Goal: Task Accomplishment & Management: Manage account settings

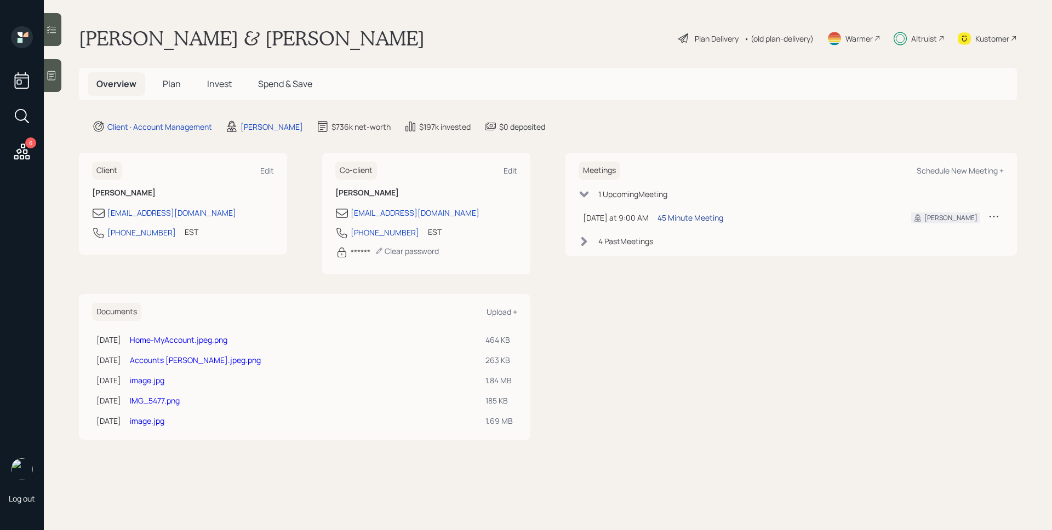
click at [681, 218] on div "45 Minute Meeting" at bounding box center [690, 218] width 66 height 12
click at [514, 32] on div "[PERSON_NAME] & [PERSON_NAME] Plan Delivery • (old plan-delivery) Warmer Altrui…" at bounding box center [548, 38] width 938 height 24
click at [717, 36] on div "Plan Delivery" at bounding box center [716, 39] width 44 height 12
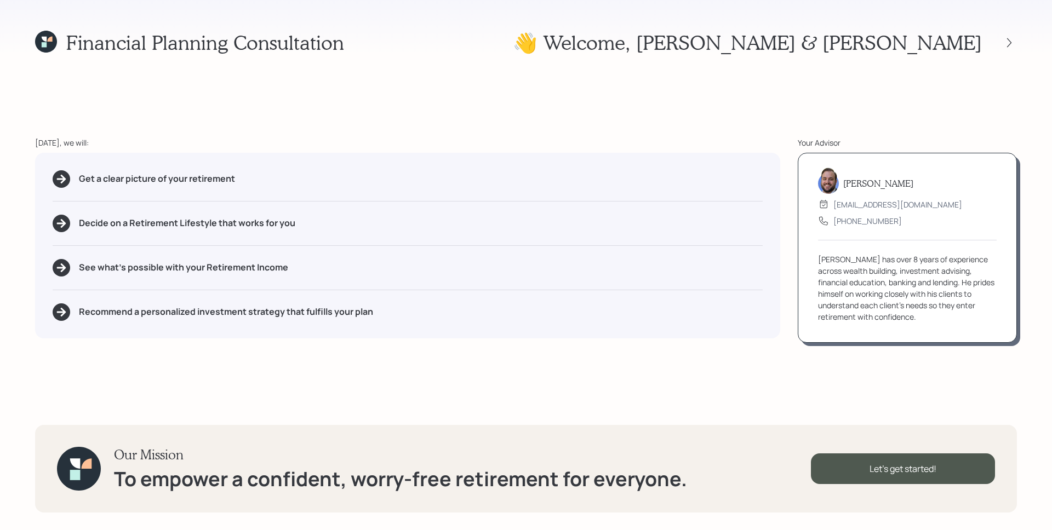
click at [836, 130] on div "Financial Planning Consultation 👋 Welcome , [PERSON_NAME] & [PERSON_NAME] [DATE…" at bounding box center [526, 265] width 1052 height 530
click at [939, 116] on div "Financial Planning Consultation 👋 Welcome , [PERSON_NAME] & [PERSON_NAME] [DATE…" at bounding box center [526, 265] width 1052 height 530
click at [1008, 38] on icon at bounding box center [1008, 42] width 11 height 11
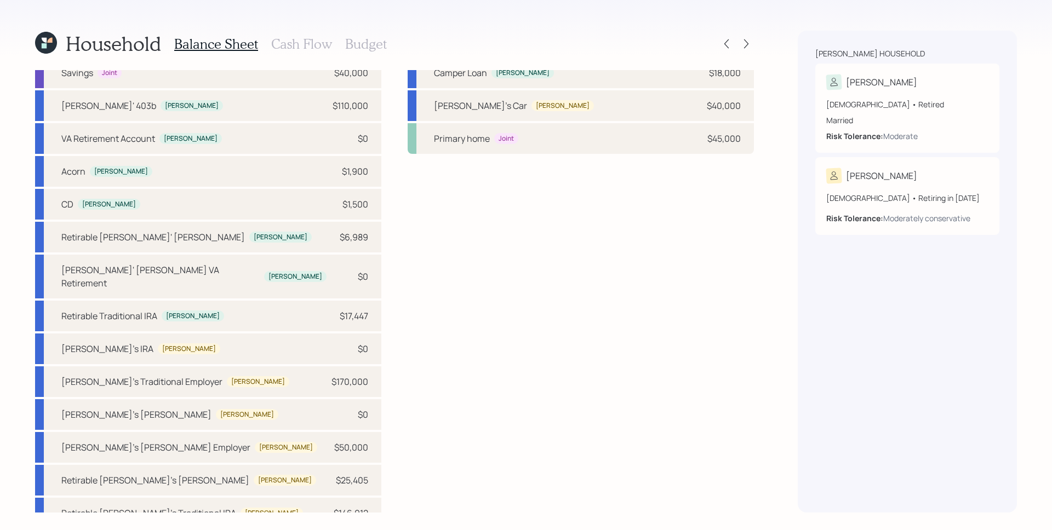
scroll to position [70, 0]
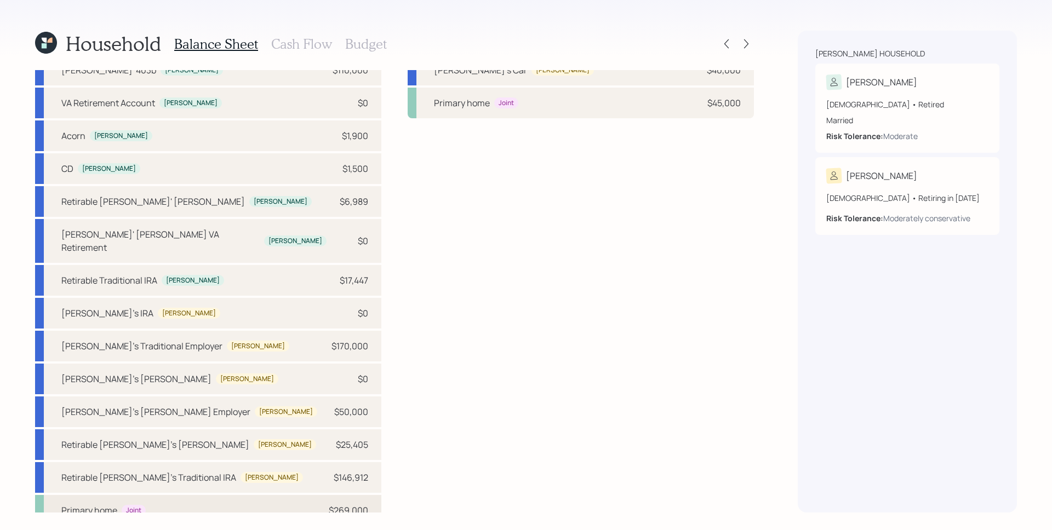
click at [222, 505] on div "Primary home Joint $269,000" at bounding box center [208, 510] width 346 height 31
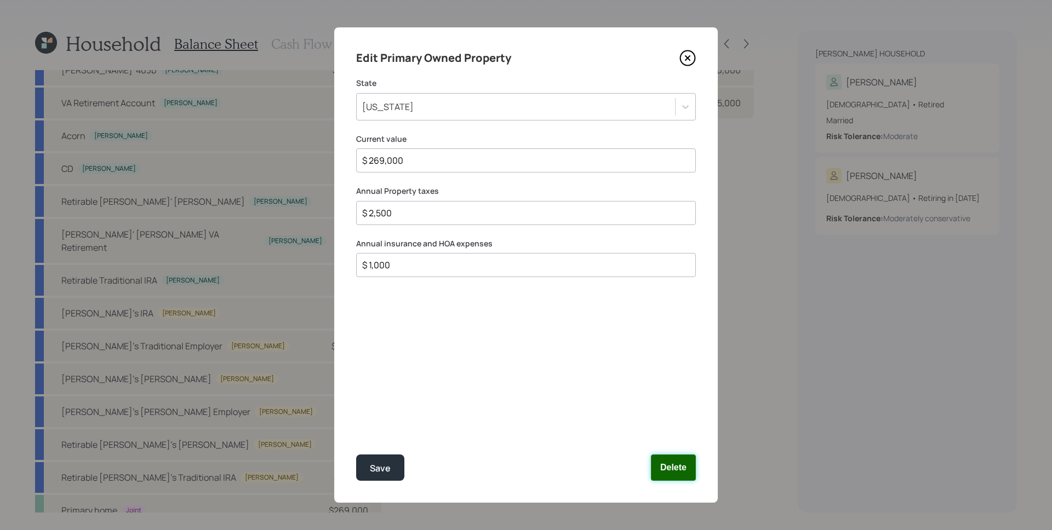
click at [676, 469] on button "Delete" at bounding box center [673, 468] width 45 height 26
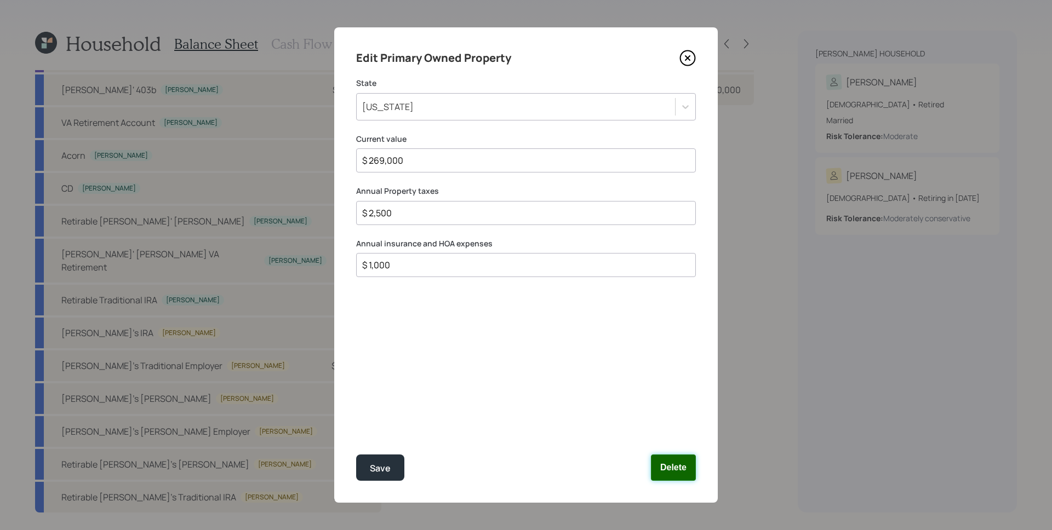
scroll to position [37, 0]
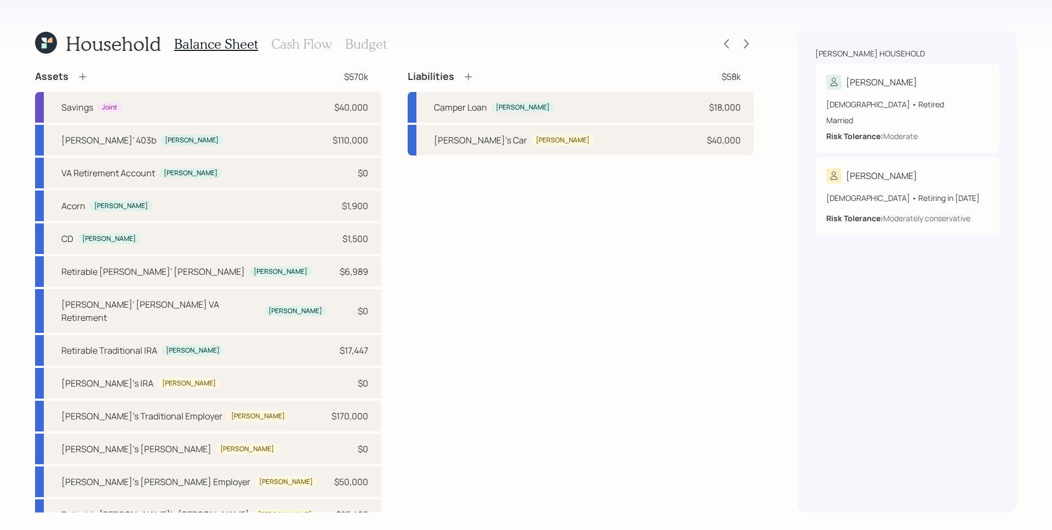
click at [559, 83] on div "Liabilities $58k" at bounding box center [580, 76] width 346 height 13
click at [614, 97] on div "Camper Loan [PERSON_NAME] $18,000" at bounding box center [580, 107] width 346 height 31
select select "other"
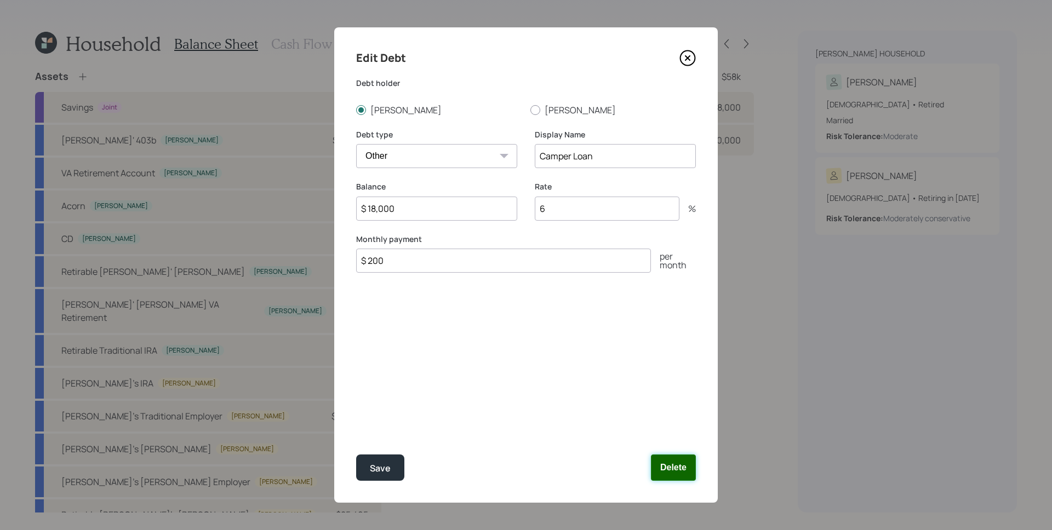
click at [690, 475] on button "Delete" at bounding box center [673, 468] width 45 height 26
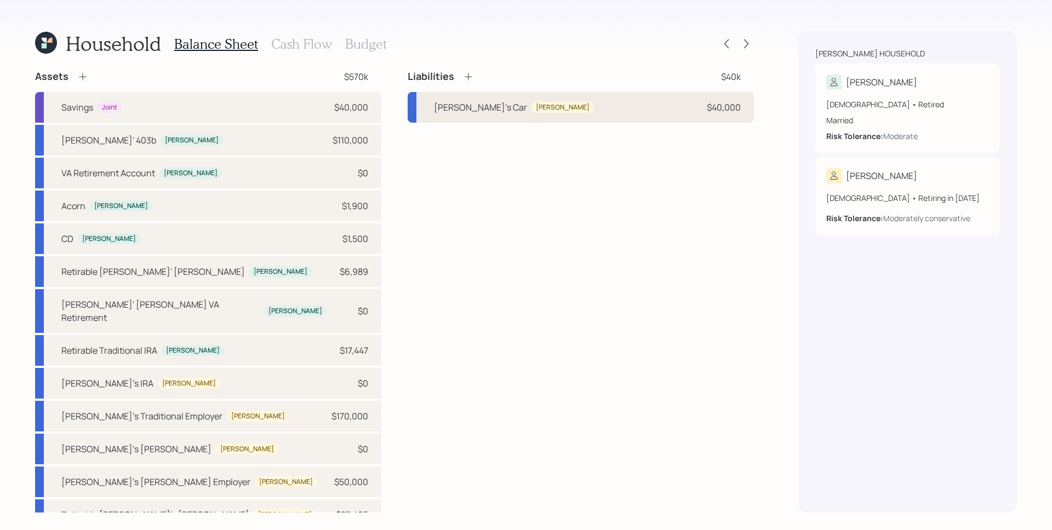
click at [689, 106] on div "[PERSON_NAME]'s Car [PERSON_NAME] $40,000" at bounding box center [580, 107] width 346 height 31
click at [630, 114] on div "[PERSON_NAME]'s Car [PERSON_NAME] $40,000" at bounding box center [580, 107] width 346 height 31
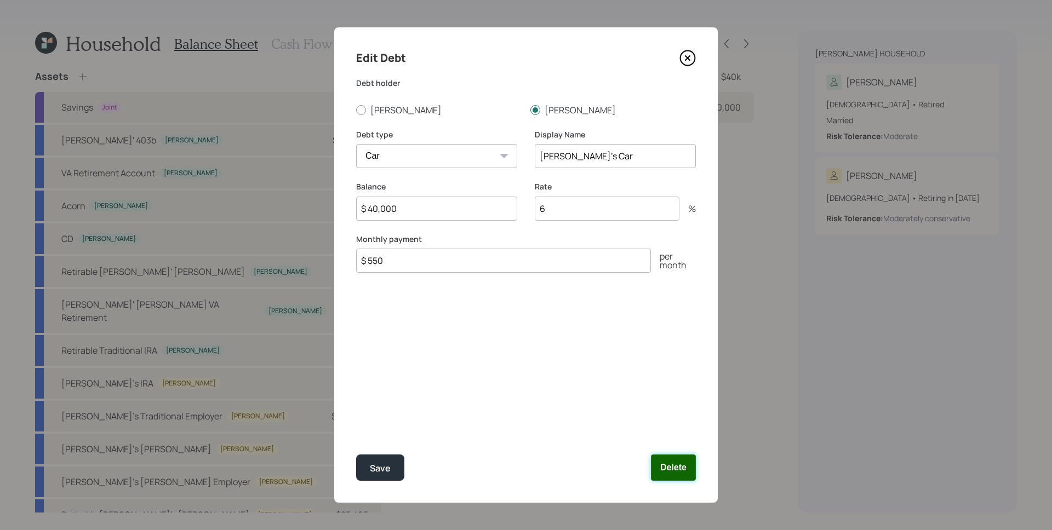
click at [672, 479] on button "Delete" at bounding box center [673, 468] width 45 height 26
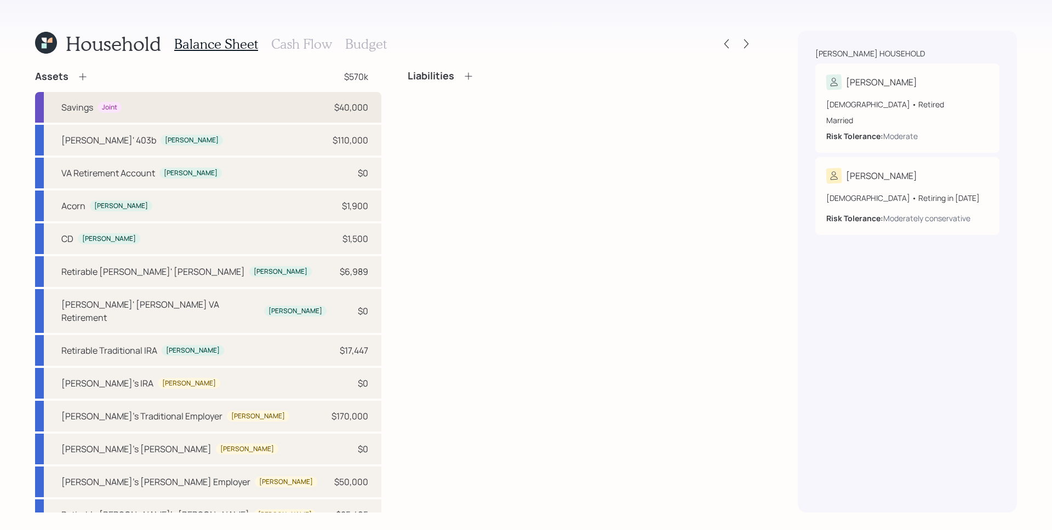
click at [344, 113] on div "$40,000" at bounding box center [351, 107] width 34 height 13
select select "emergency_fund"
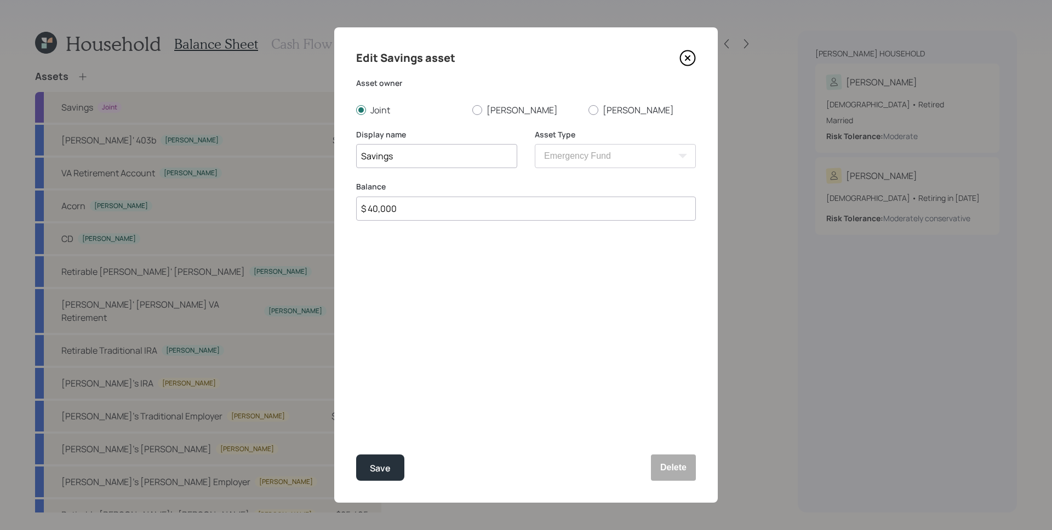
click at [436, 209] on input "$ 40,000" at bounding box center [526, 209] width 340 height 24
type input "$ 145,000"
click at [356, 455] on button "Save" at bounding box center [380, 468] width 48 height 26
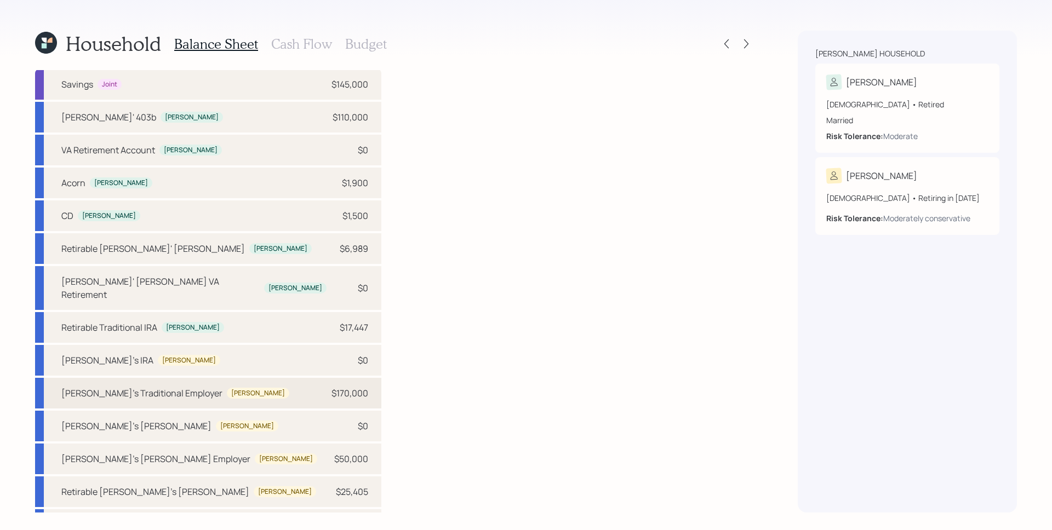
scroll to position [37, 0]
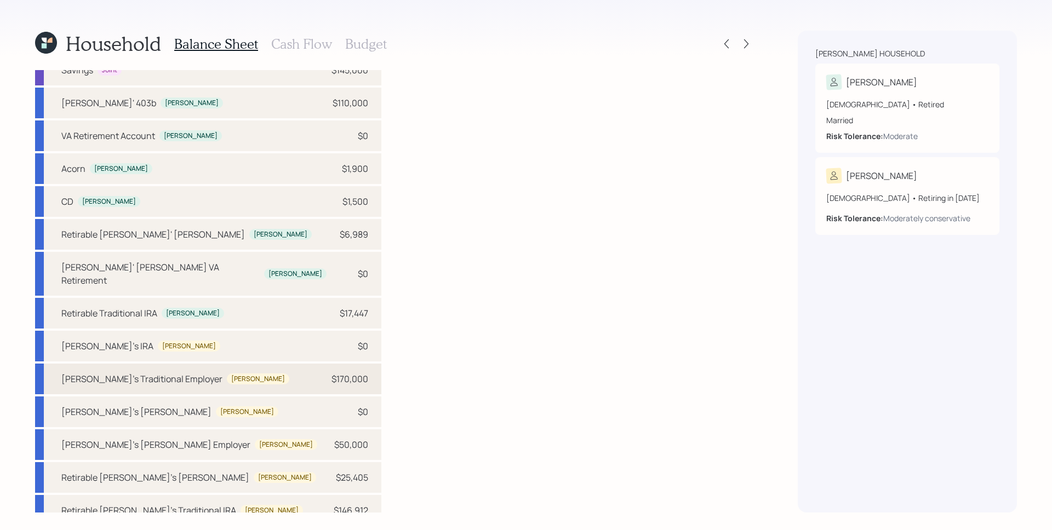
click at [340, 373] on div "[PERSON_NAME]'s Traditional Employer [PERSON_NAME] $170,000" at bounding box center [208, 379] width 346 height 31
select select "state_local_government_sponsored"
select select "balanced"
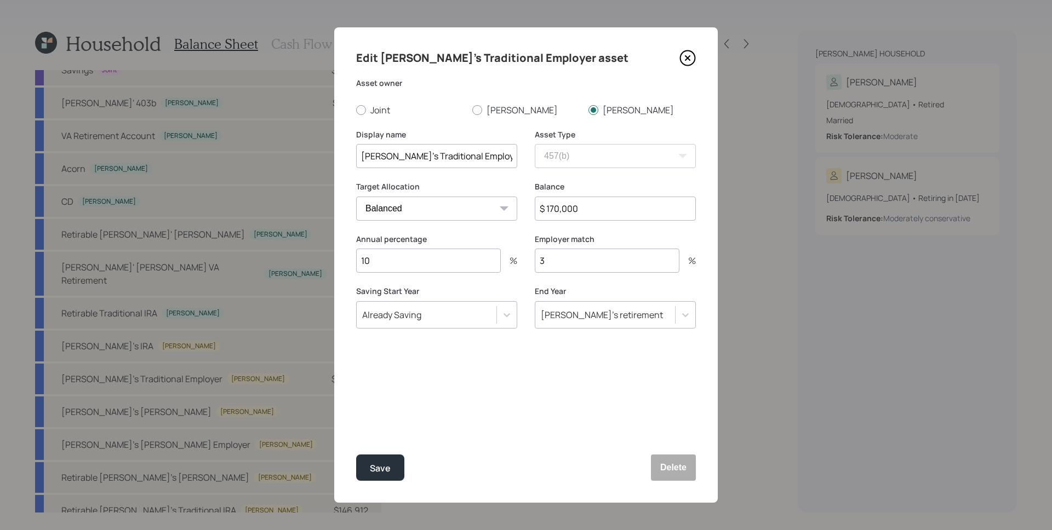
click at [586, 208] on input "$ 170,000" at bounding box center [615, 209] width 161 height 24
click at [486, 152] on input "[PERSON_NAME]'s Traditional Employer" at bounding box center [436, 156] width 161 height 24
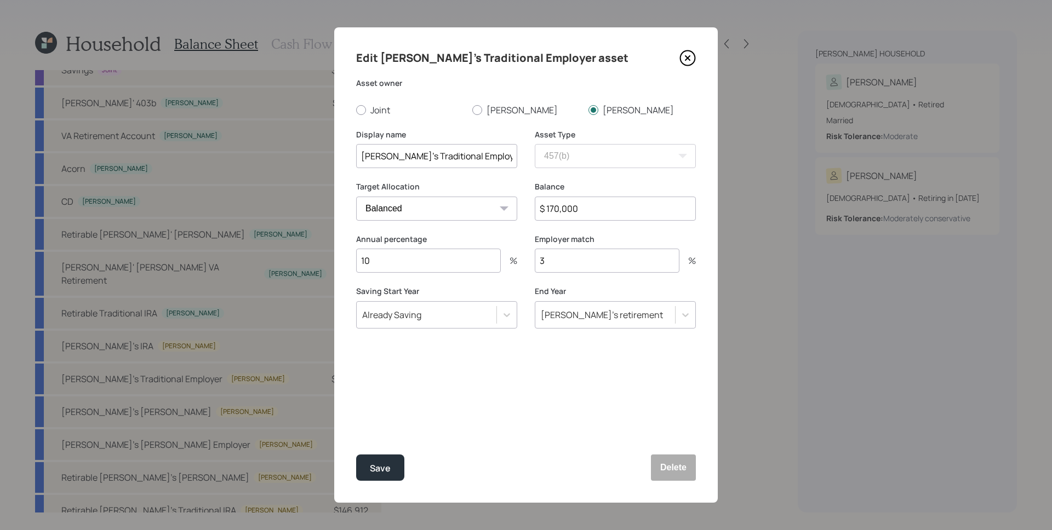
click at [486, 156] on input "[PERSON_NAME]'s Traditional Employer" at bounding box center [436, 156] width 161 height 24
drag, startPoint x: 447, startPoint y: 160, endPoint x: 399, endPoint y: 160, distance: 48.2
click at [399, 160] on input "[PERSON_NAME]'s Traditional Employer" at bounding box center [436, 156] width 161 height 24
type input "[PERSON_NAME]'s TSP"
click at [384, 471] on div "Save" at bounding box center [380, 468] width 21 height 15
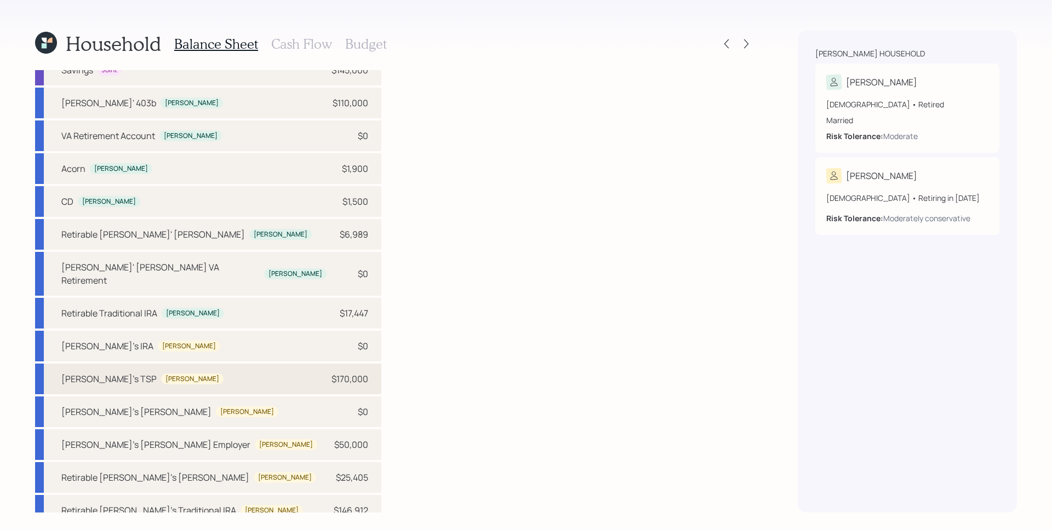
click at [332, 372] on div "$170,000" at bounding box center [349, 378] width 37 height 13
select select "state_local_government_sponsored"
select select "balanced"
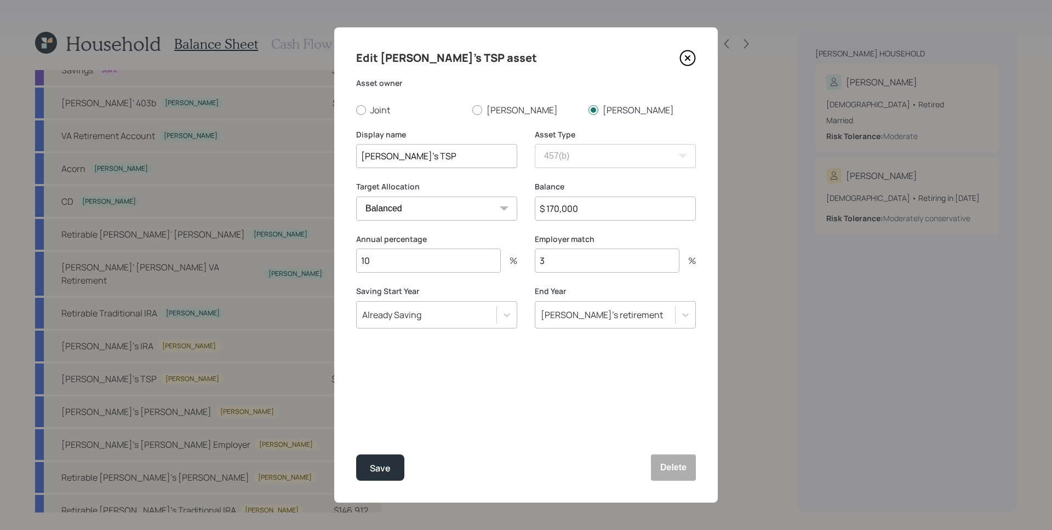
click at [616, 205] on input "$ 170,000" at bounding box center [615, 209] width 161 height 24
click at [615, 206] on input "$ 170,000" at bounding box center [615, 209] width 161 height 24
click at [614, 206] on input "$ 170,000" at bounding box center [615, 209] width 161 height 24
click at [393, 466] on button "Save" at bounding box center [380, 468] width 48 height 26
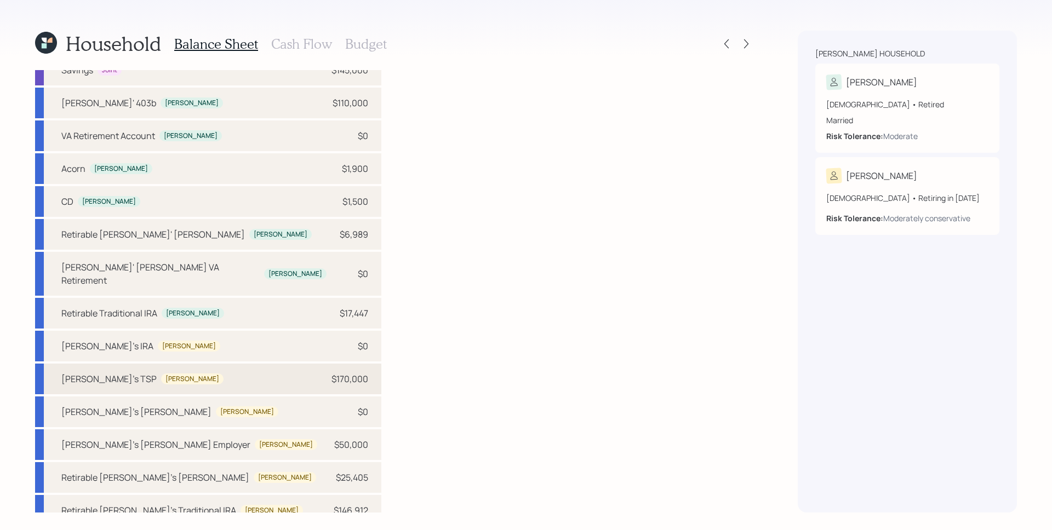
click at [337, 372] on div "[PERSON_NAME]'s TSP [PERSON_NAME] $170,000" at bounding box center [208, 379] width 346 height 31
select select "state_local_government_sponsored"
select select "balanced"
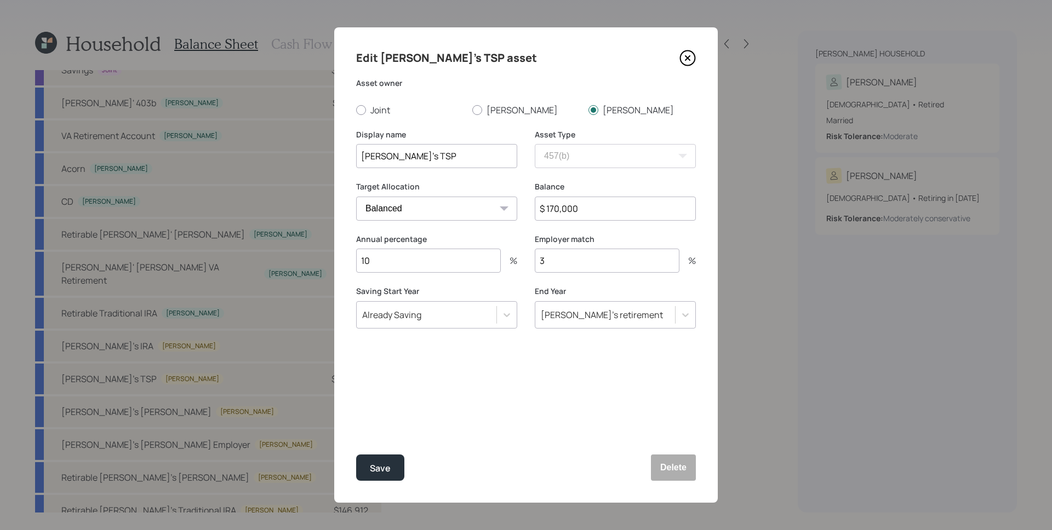
click at [584, 204] on input "$ 170,000" at bounding box center [615, 209] width 161 height 24
type input "$ 277,000"
drag, startPoint x: 500, startPoint y: 368, endPoint x: 450, endPoint y: 431, distance: 80.3
click at [500, 368] on div "Edit [PERSON_NAME]'s TSP asset Asset owner Joint [PERSON_NAME] Display name [PE…" at bounding box center [525, 264] width 383 height 475
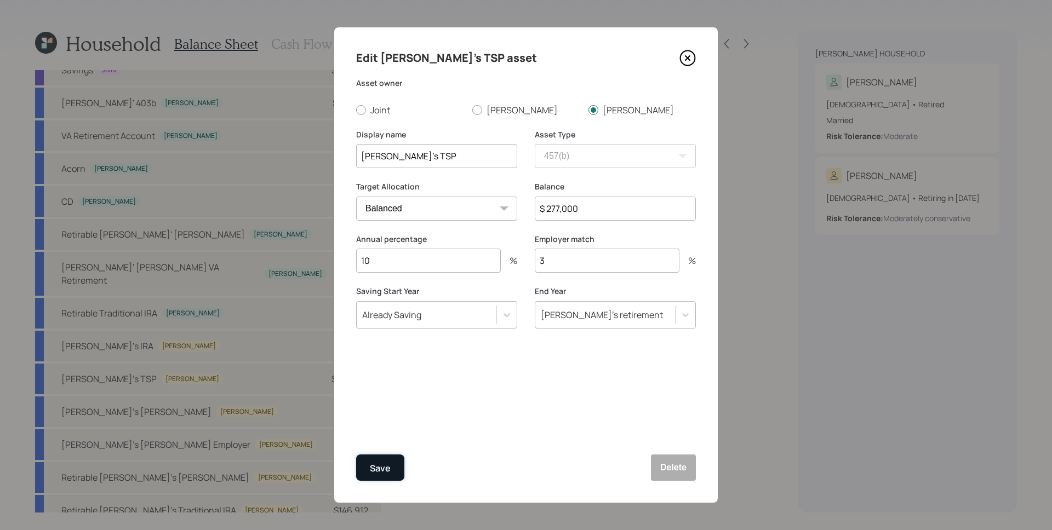
click at [394, 463] on button "Save" at bounding box center [380, 468] width 48 height 26
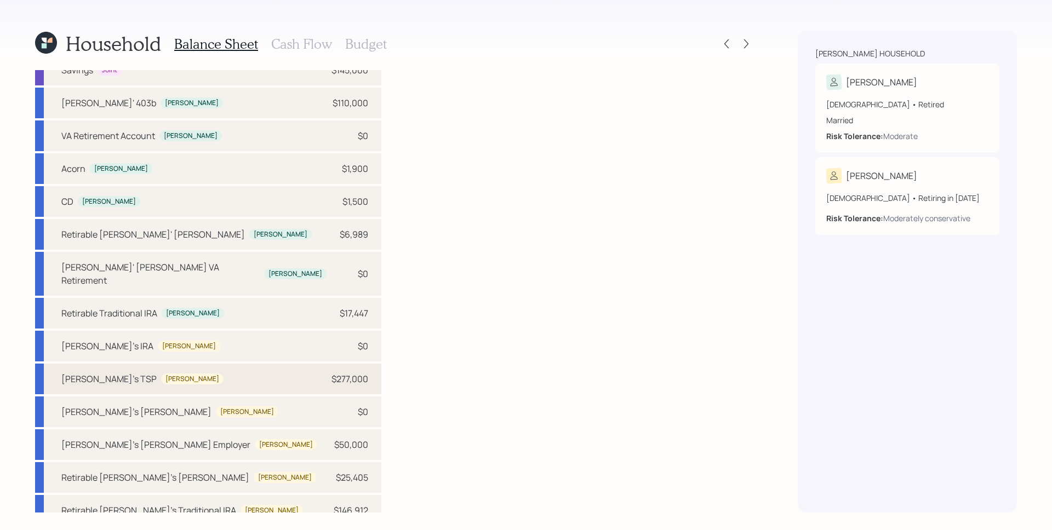
click at [346, 372] on div "$277,000" at bounding box center [349, 378] width 37 height 13
select select "state_local_government_sponsored"
select select "balanced"
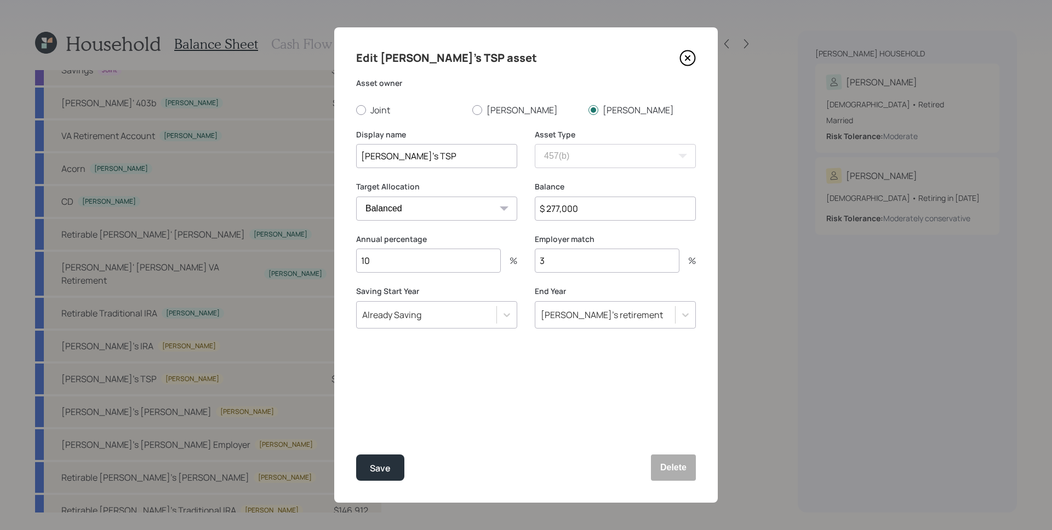
click at [688, 55] on icon at bounding box center [687, 58] width 16 height 16
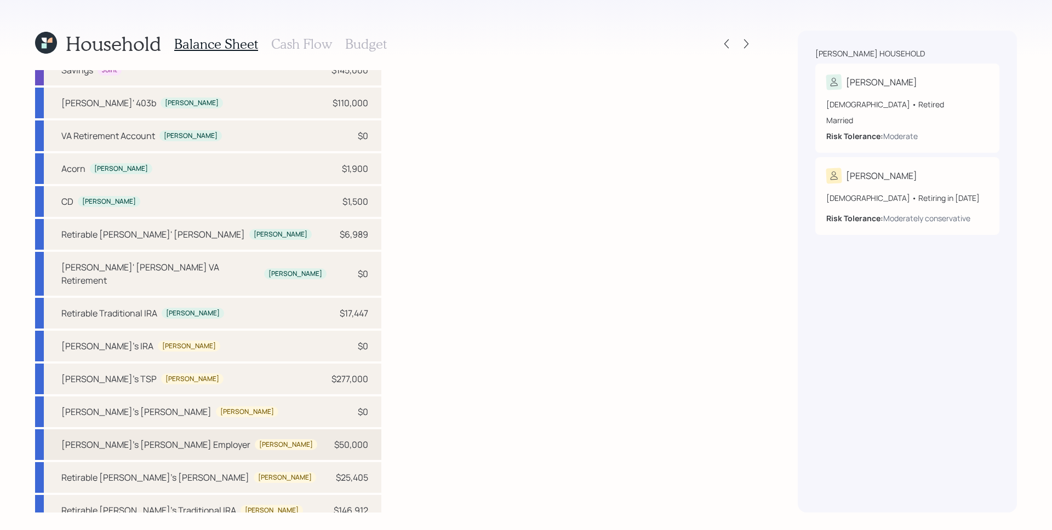
click at [200, 435] on div "[PERSON_NAME]'s [PERSON_NAME] Employer [PERSON_NAME] $50,000" at bounding box center [208, 444] width 346 height 31
select select "roth_457b"
select select "balanced"
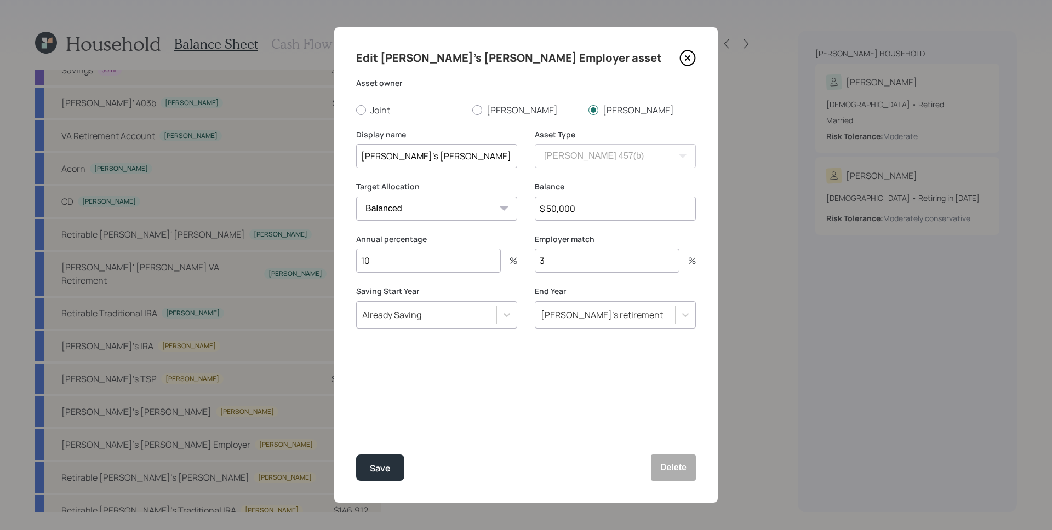
drag, startPoint x: 395, startPoint y: 159, endPoint x: 493, endPoint y: 158, distance: 97.5
click at [493, 158] on input "[PERSON_NAME]'s [PERSON_NAME] Employer" at bounding box center [436, 156] width 161 height 24
type input "[PERSON_NAME]'s TSP"
click at [386, 468] on div "Save" at bounding box center [380, 468] width 21 height 15
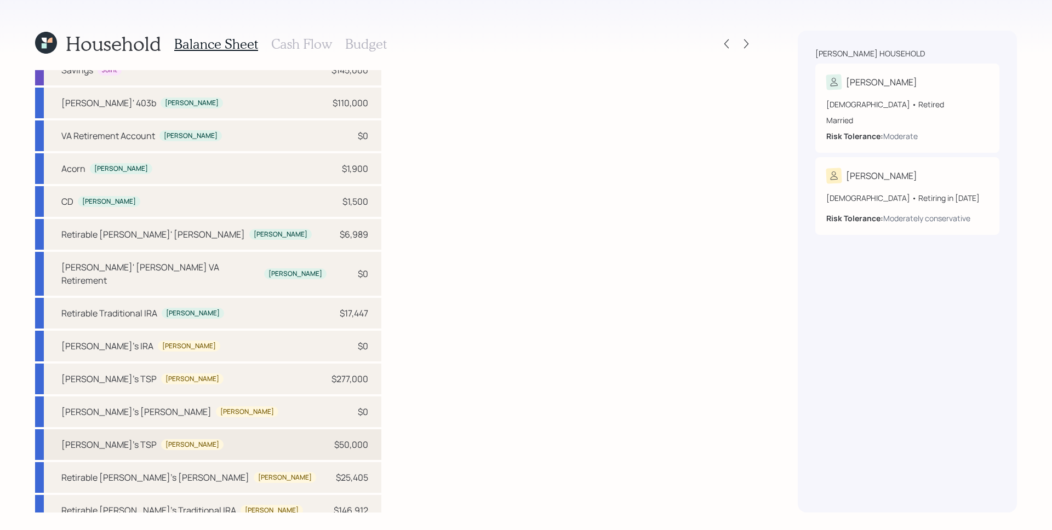
click at [264, 432] on div "[PERSON_NAME]'s TSP [PERSON_NAME] $50,000" at bounding box center [208, 444] width 346 height 31
select select "roth_457b"
select select "balanced"
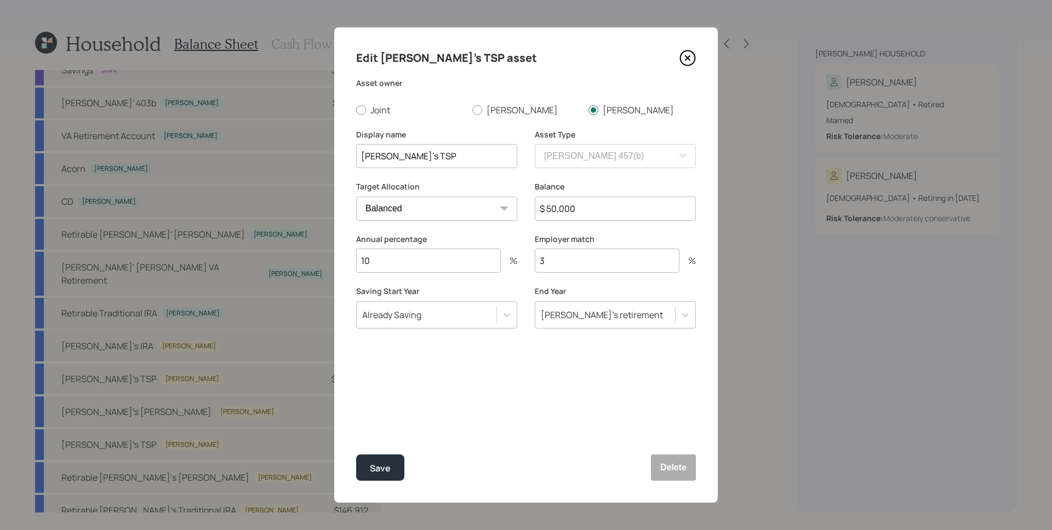
click at [393, 157] on input "[PERSON_NAME]'s TSP" at bounding box center [436, 156] width 161 height 24
type input "[PERSON_NAME]'s [PERSON_NAME] TSP"
click at [380, 476] on button "Save" at bounding box center [380, 468] width 48 height 26
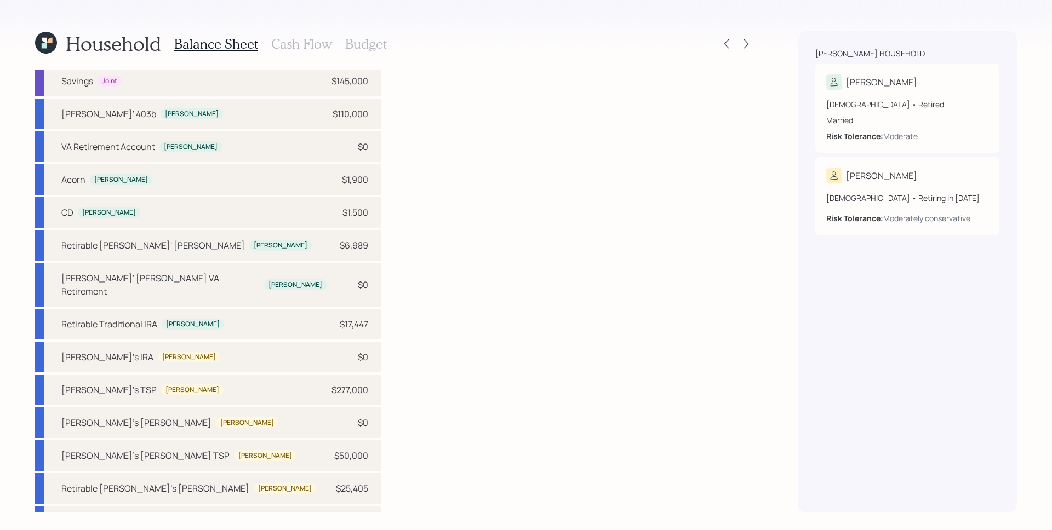
scroll to position [37, 0]
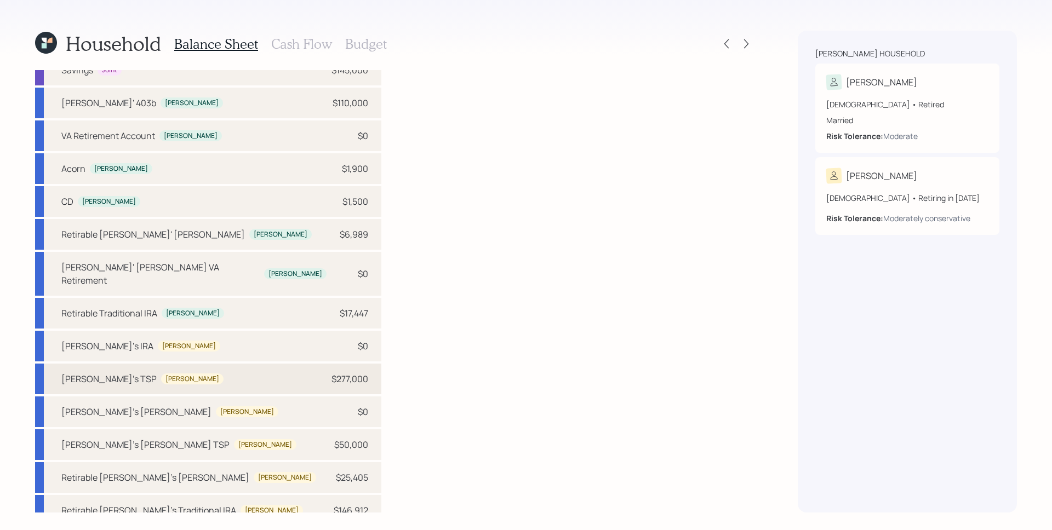
click at [358, 372] on div "$277,000" at bounding box center [349, 378] width 37 height 13
select select "state_local_government_sponsored"
select select "balanced"
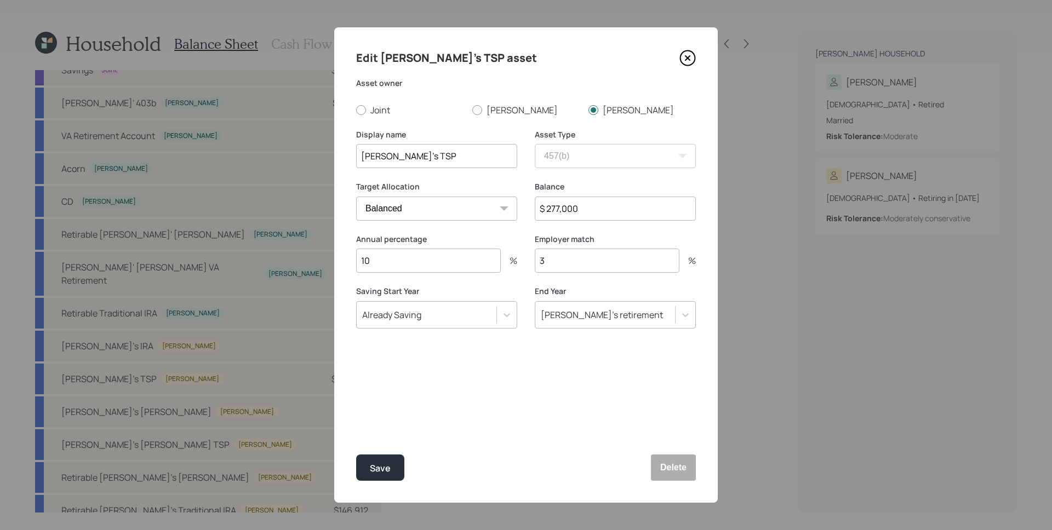
click at [586, 210] on input "$ 277,000" at bounding box center [615, 209] width 161 height 24
type input "$ 170,000"
click at [356, 455] on button "Save" at bounding box center [380, 468] width 48 height 26
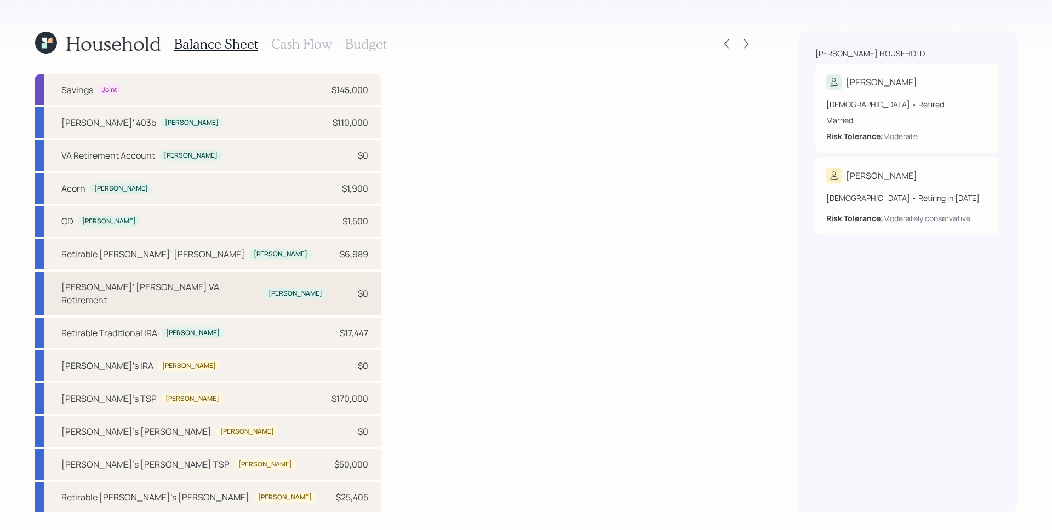
scroll to position [37, 0]
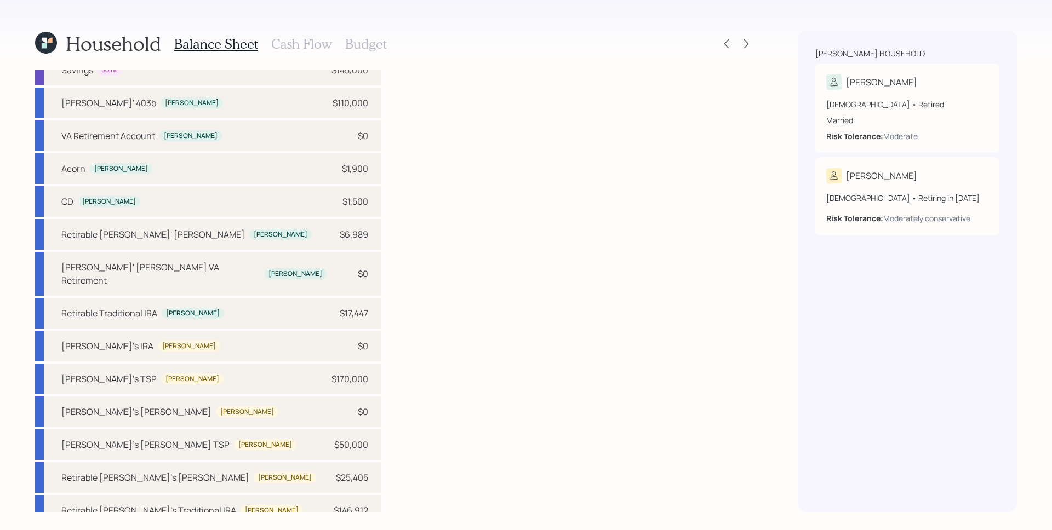
click at [317, 41] on h3 "Cash Flow" at bounding box center [301, 44] width 61 height 16
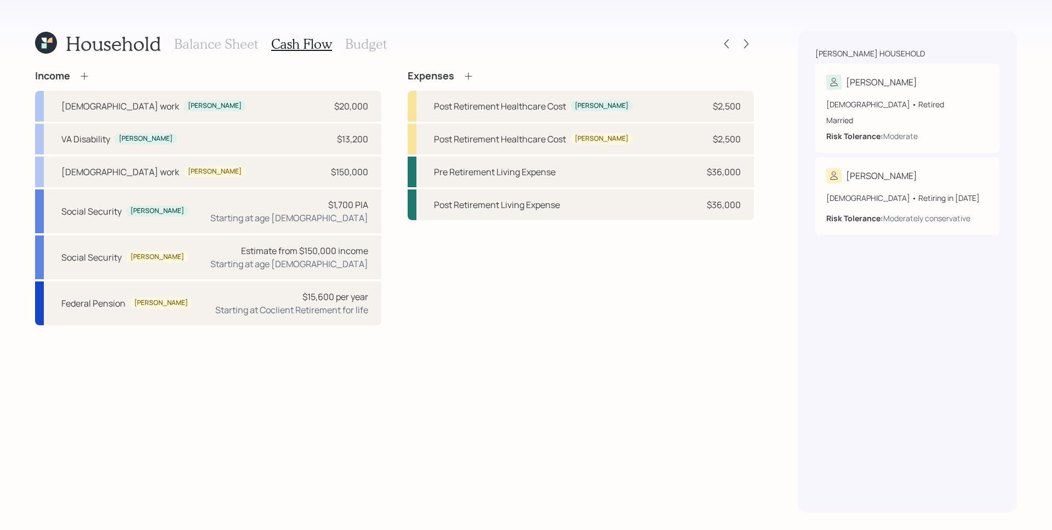
click at [466, 74] on icon at bounding box center [468, 76] width 11 height 11
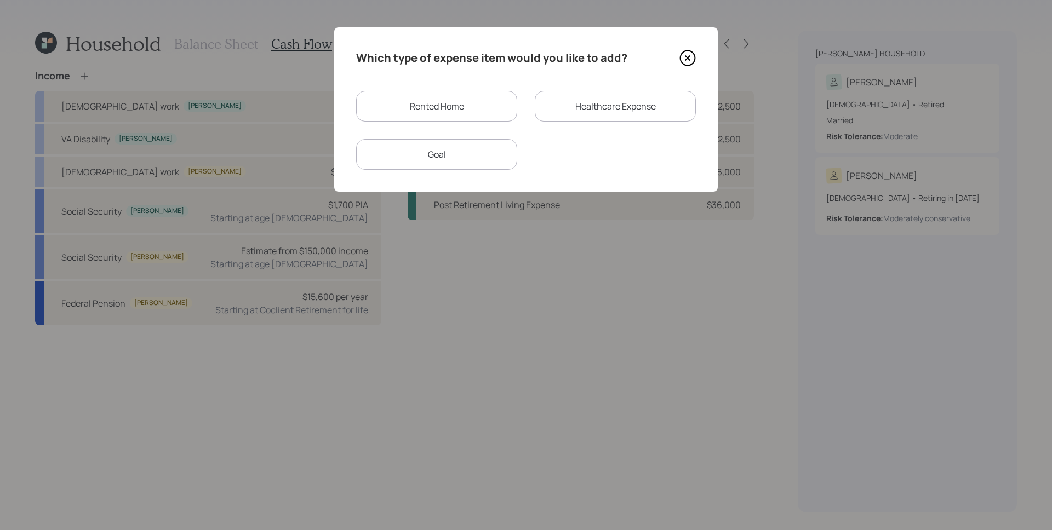
click at [450, 107] on div "Rented Home" at bounding box center [436, 106] width 161 height 31
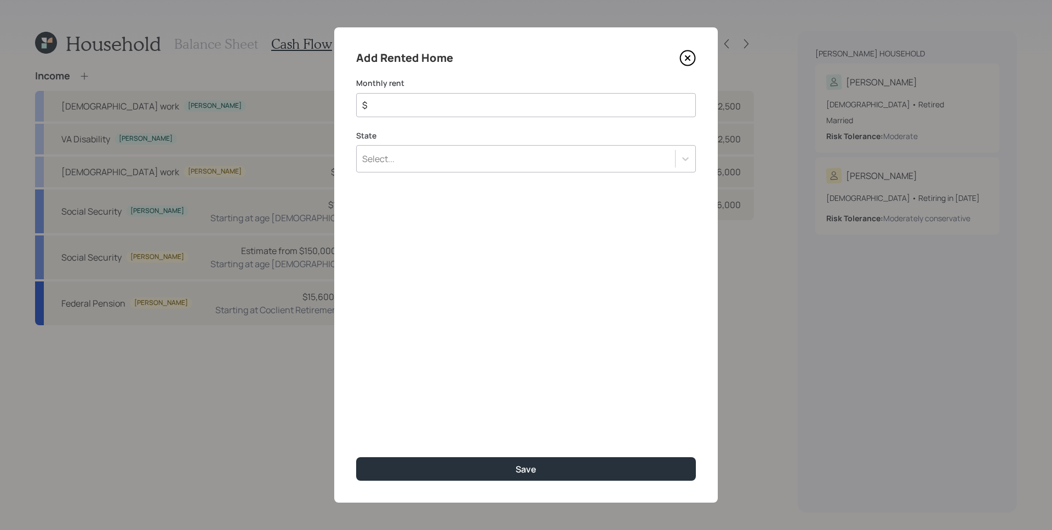
click at [476, 113] on div "$" at bounding box center [526, 105] width 340 height 24
click at [464, 154] on div "State Select..." at bounding box center [526, 151] width 340 height 43
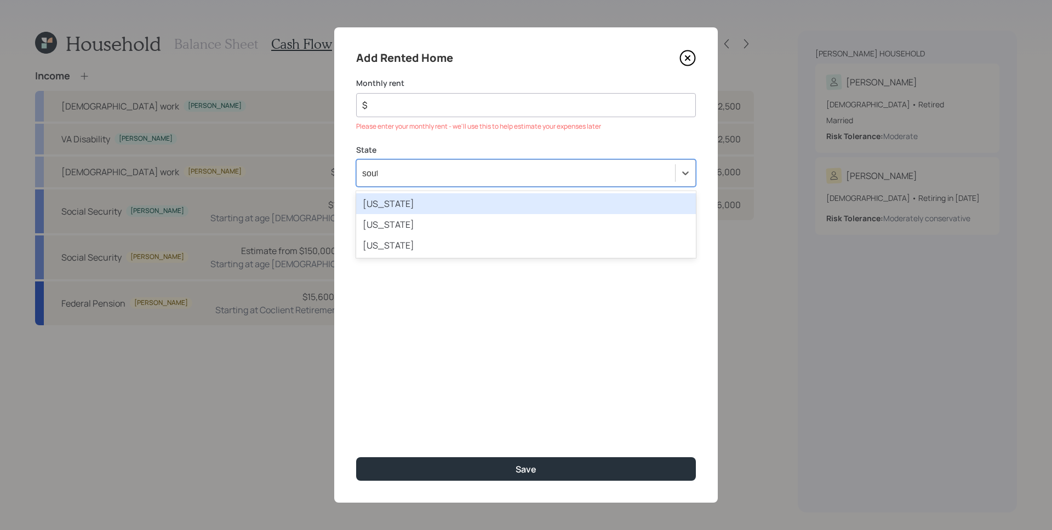
type input "south"
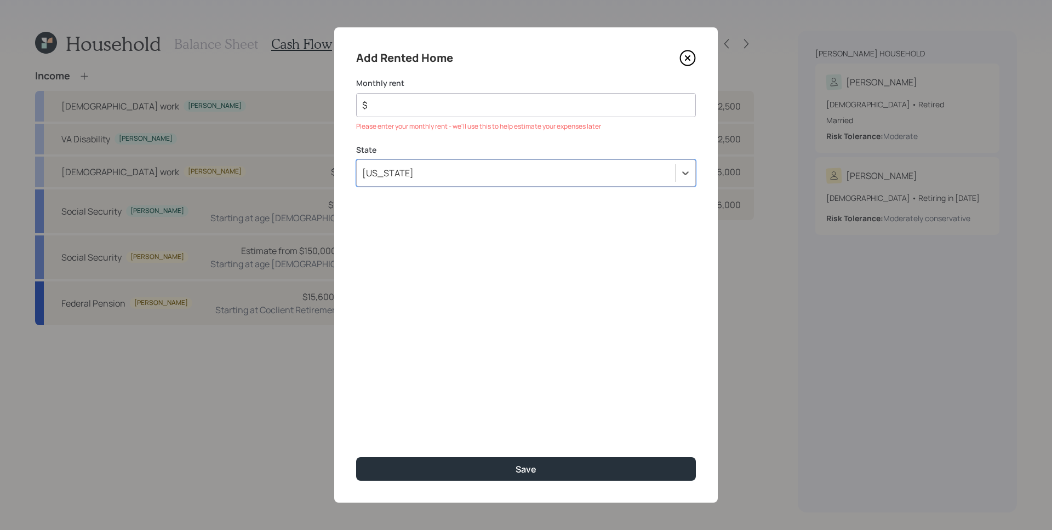
click at [491, 99] on input "$" at bounding box center [521, 105] width 321 height 13
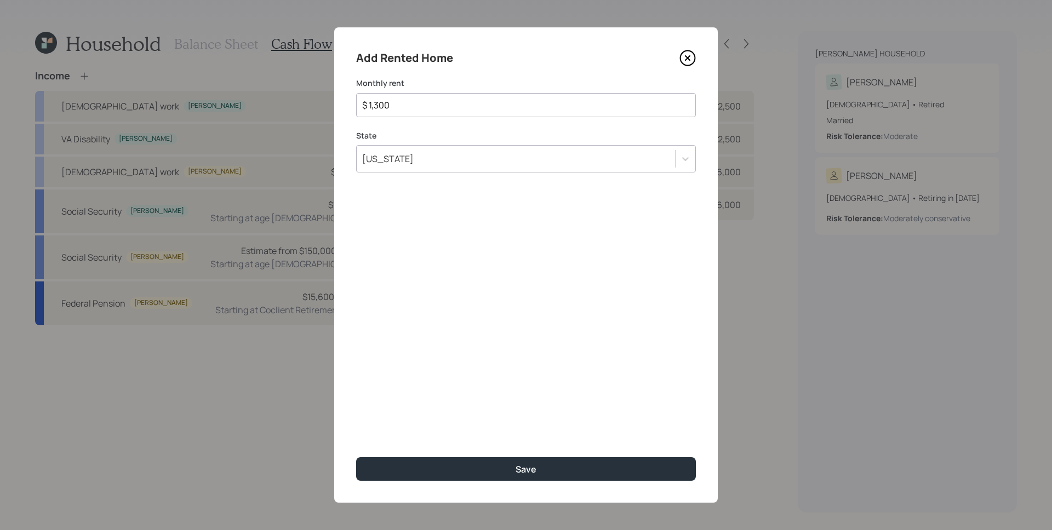
type input "$ 1,300"
click at [356, 457] on button "Save" at bounding box center [526, 469] width 340 height 24
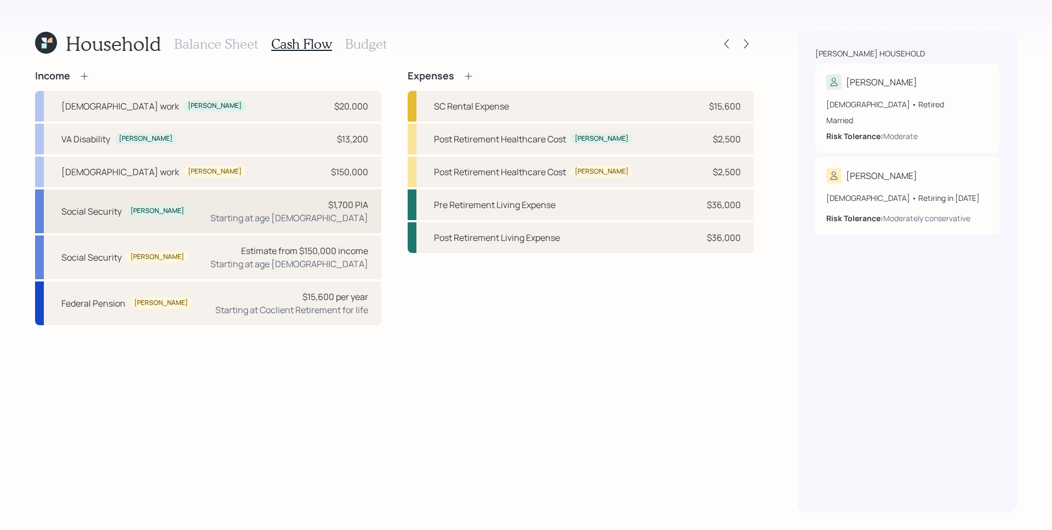
click at [318, 217] on div "Starting at age [DEMOGRAPHIC_DATA]" at bounding box center [289, 217] width 158 height 13
select select "8"
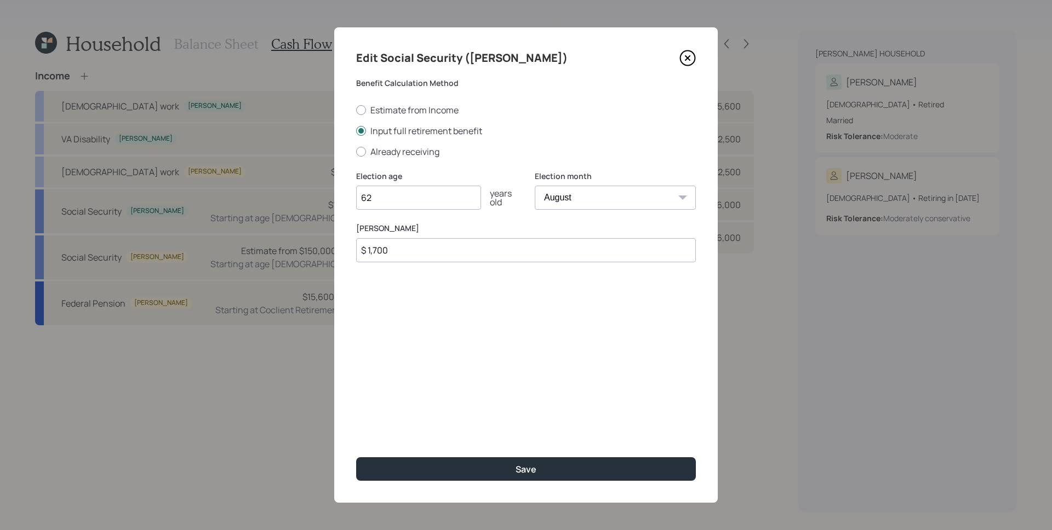
click at [687, 59] on icon at bounding box center [687, 58] width 4 height 4
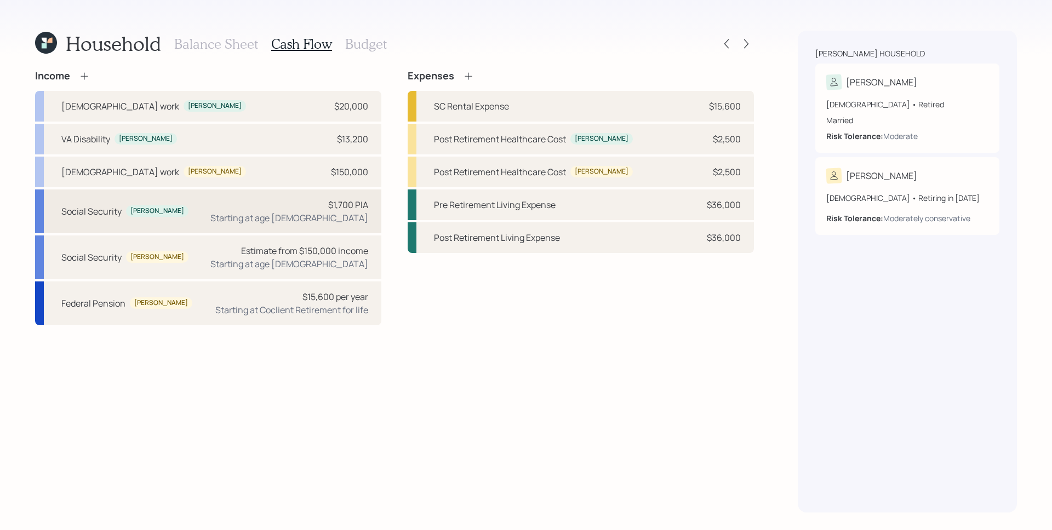
click at [350, 217] on div "Starting at age [DEMOGRAPHIC_DATA]" at bounding box center [289, 217] width 158 height 13
select select "8"
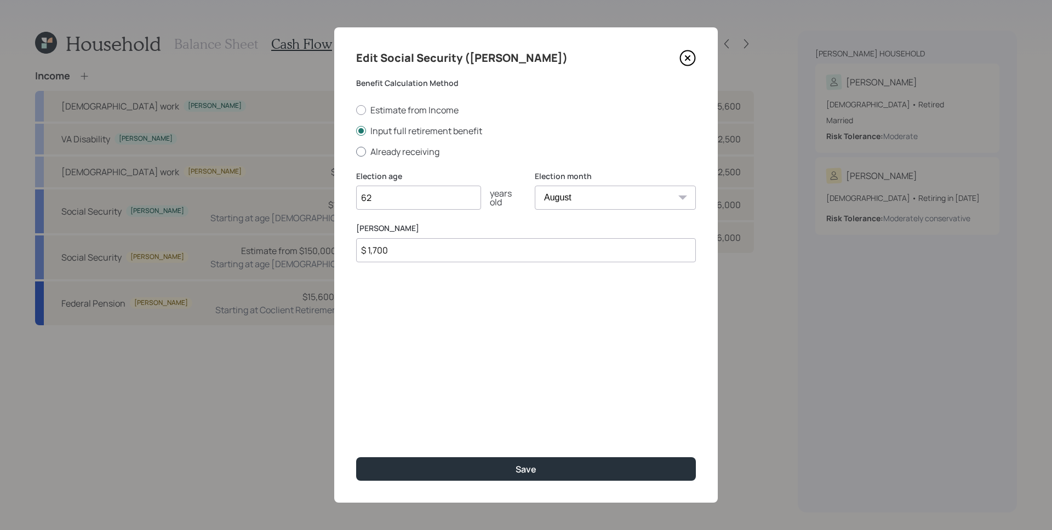
click at [398, 147] on label "Already receiving" at bounding box center [526, 152] width 340 height 12
click at [356, 151] on input "Already receiving" at bounding box center [355, 151] width 1 height 1
radio input "true"
click at [572, 198] on select "January February March April May June July August September October November De…" at bounding box center [615, 198] width 161 height 24
select select "10"
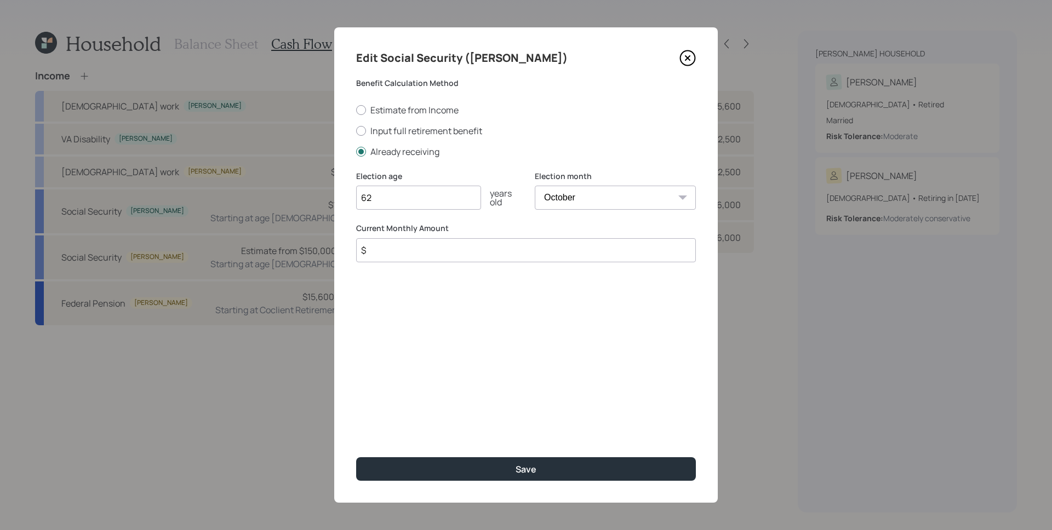
click at [535, 186] on select "January February March April May June July August September October November De…" at bounding box center [615, 198] width 161 height 24
click at [487, 252] on input "$" at bounding box center [526, 250] width 340 height 24
type input "$ 1,700"
click at [356, 457] on button "Save" at bounding box center [526, 469] width 340 height 24
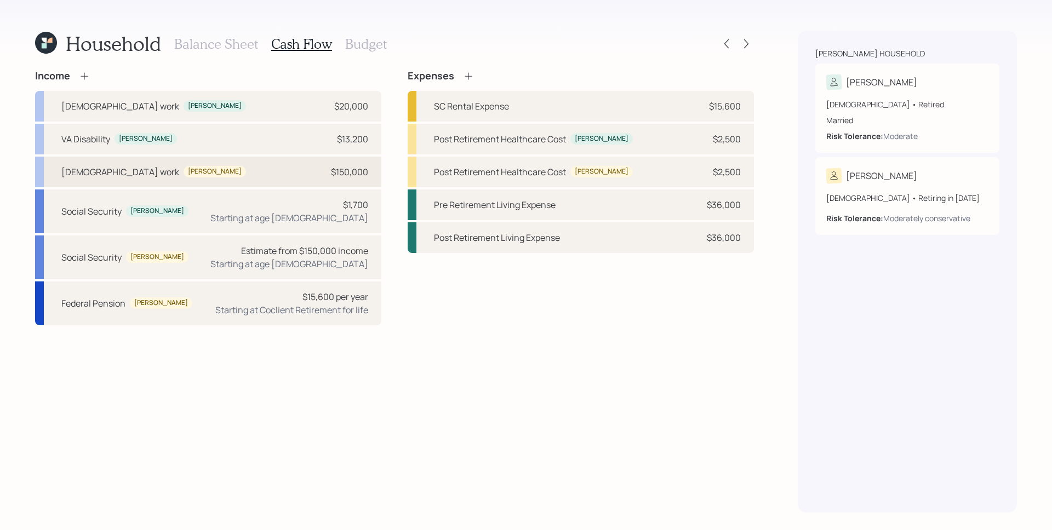
click at [357, 174] on div "$150,000" at bounding box center [349, 171] width 37 height 13
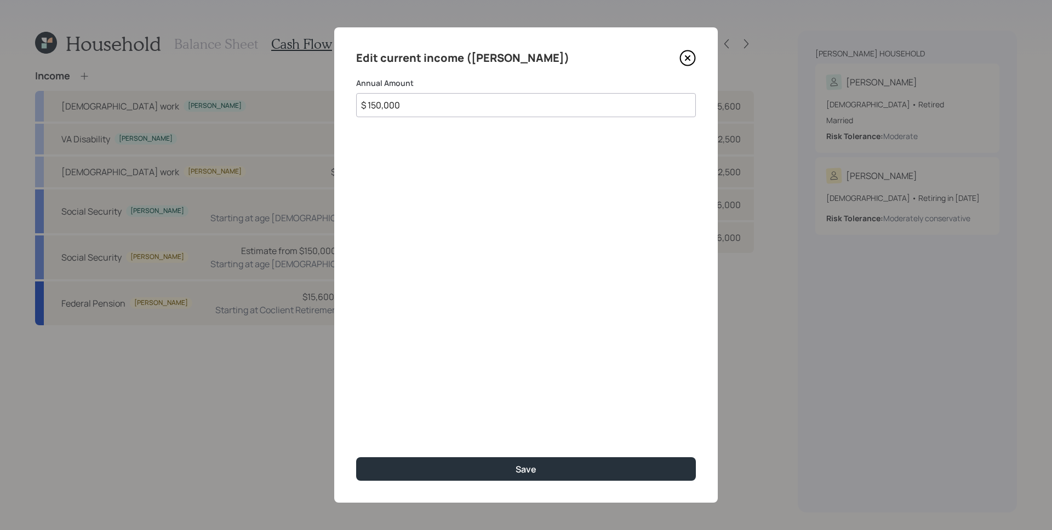
drag, startPoint x: 377, startPoint y: 107, endPoint x: 450, endPoint y: 111, distance: 73.5
click at [450, 111] on input "$ 150,000" at bounding box center [526, 105] width 340 height 24
type input "$ 158,000"
click at [356, 457] on button "Save" at bounding box center [526, 469] width 340 height 24
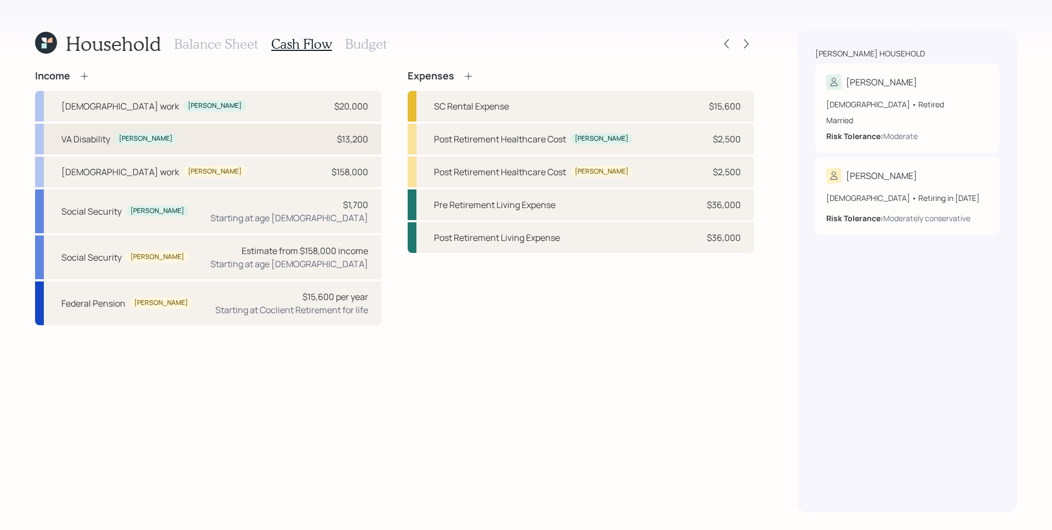
click at [342, 143] on div "$13,200" at bounding box center [352, 139] width 31 height 13
select select "other"
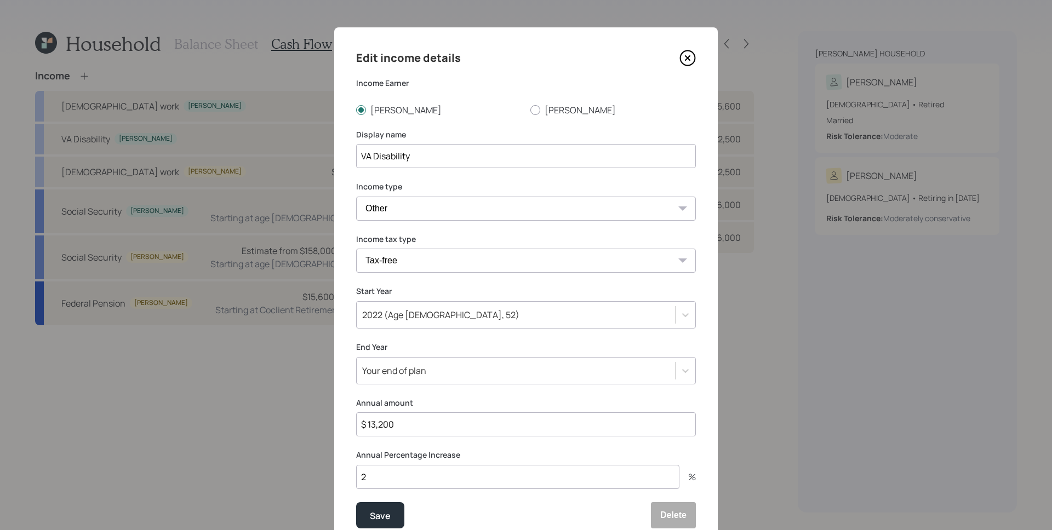
click at [422, 424] on input "$ 13,200" at bounding box center [526, 424] width 340 height 24
type input "$ 14,400"
click at [356, 502] on button "Save" at bounding box center [380, 515] width 48 height 26
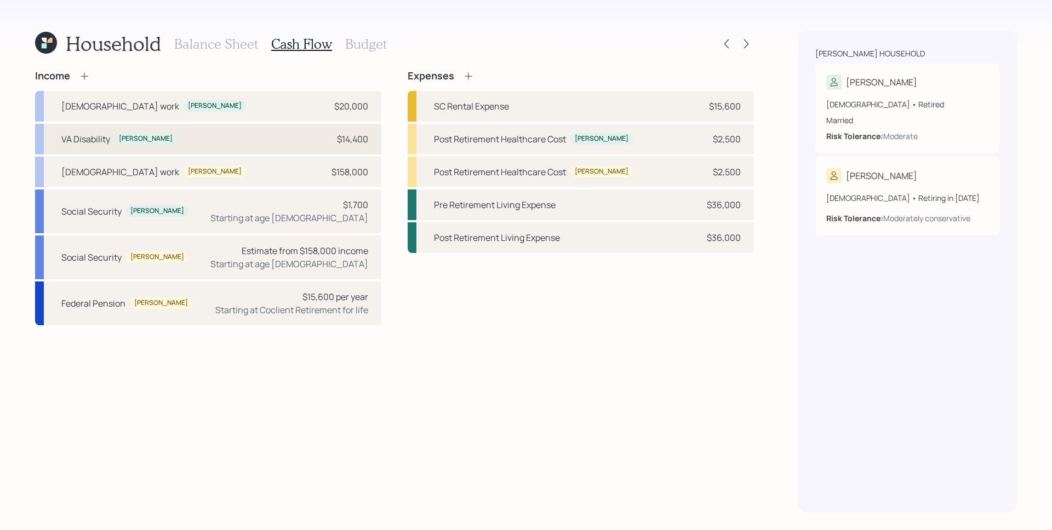
click at [330, 138] on div "VA Disability Russ $14,400" at bounding box center [208, 139] width 346 height 31
select select "other"
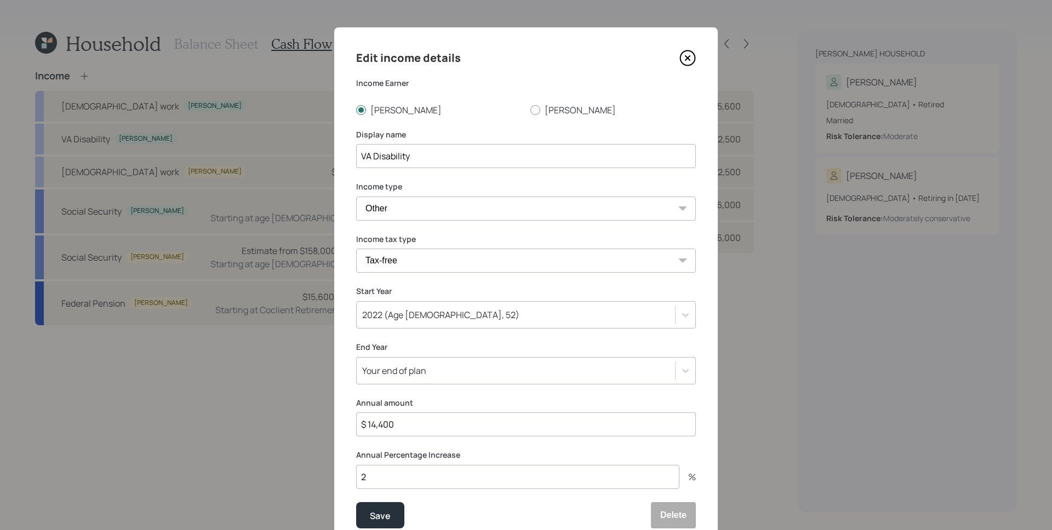
click at [381, 425] on input "$ 14,400" at bounding box center [526, 424] width 340 height 24
type input "$ 14,496"
drag, startPoint x: 371, startPoint y: 512, endPoint x: 363, endPoint y: 503, distance: 11.6
click at [371, 511] on div "Save" at bounding box center [380, 515] width 21 height 15
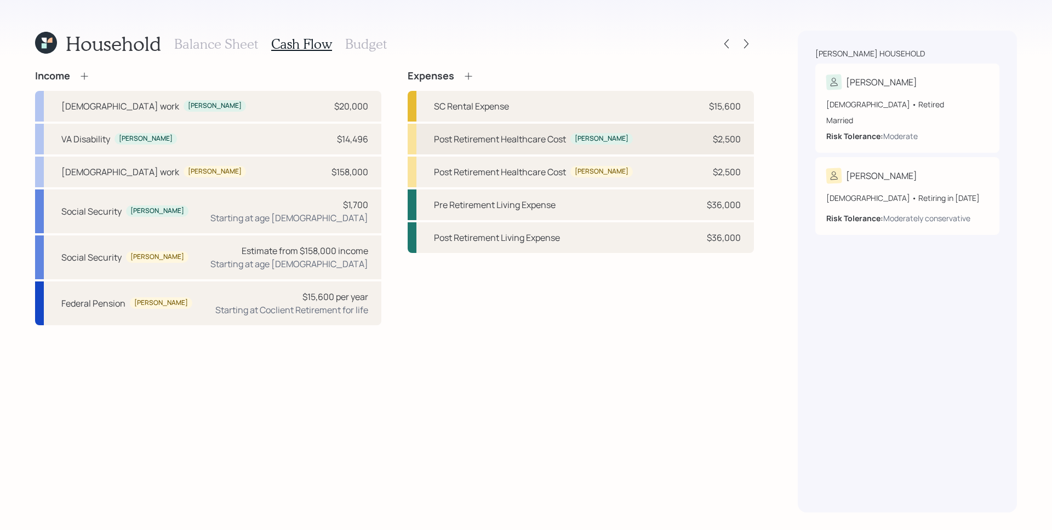
click at [700, 140] on div "Post Retirement Healthcare Cost Russ $2,500" at bounding box center [580, 139] width 346 height 31
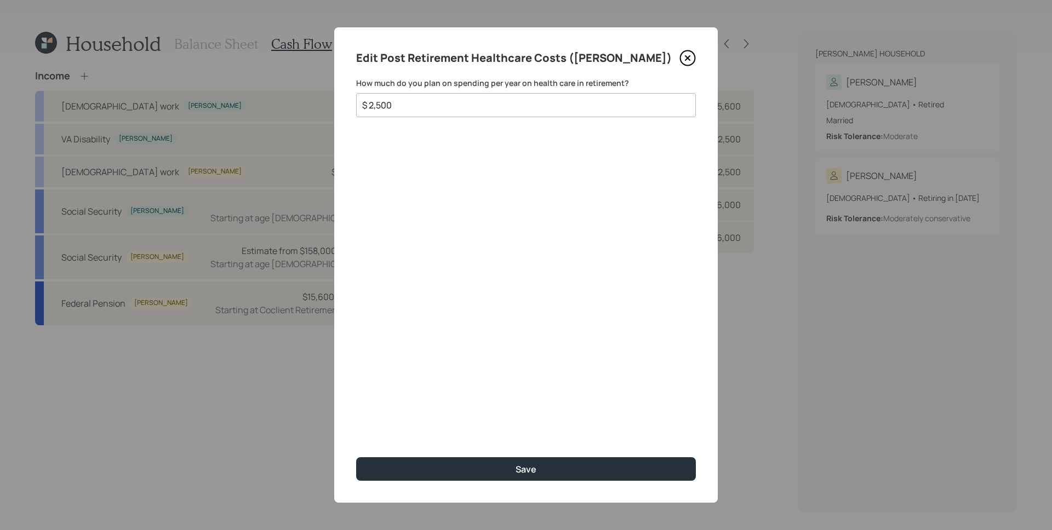
click at [418, 101] on input "$ 2,500" at bounding box center [521, 105] width 321 height 13
click at [420, 102] on input "$ 2,500" at bounding box center [521, 105] width 321 height 13
type input "$ 0"
click at [356, 457] on button "Save" at bounding box center [526, 469] width 340 height 24
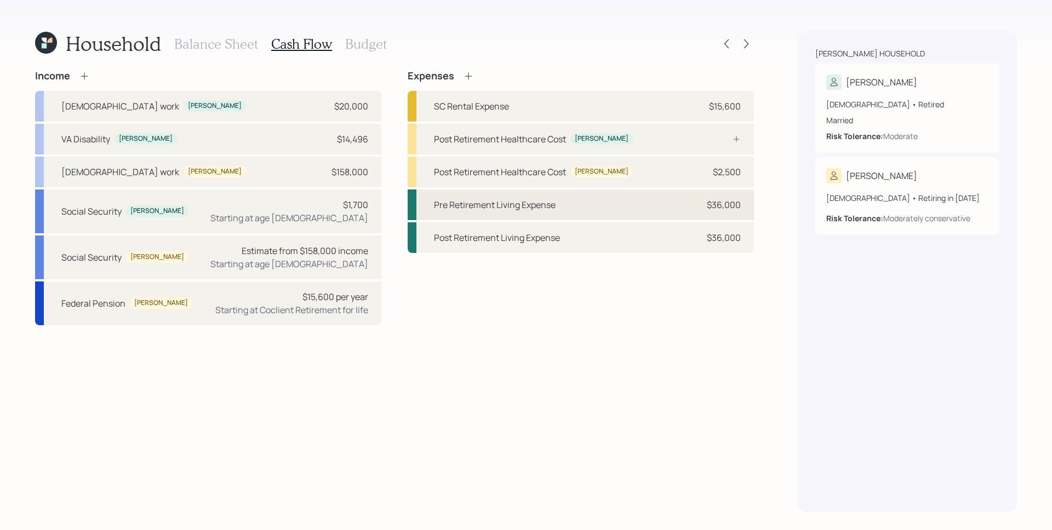
click at [717, 206] on div "$36,000" at bounding box center [723, 204] width 34 height 13
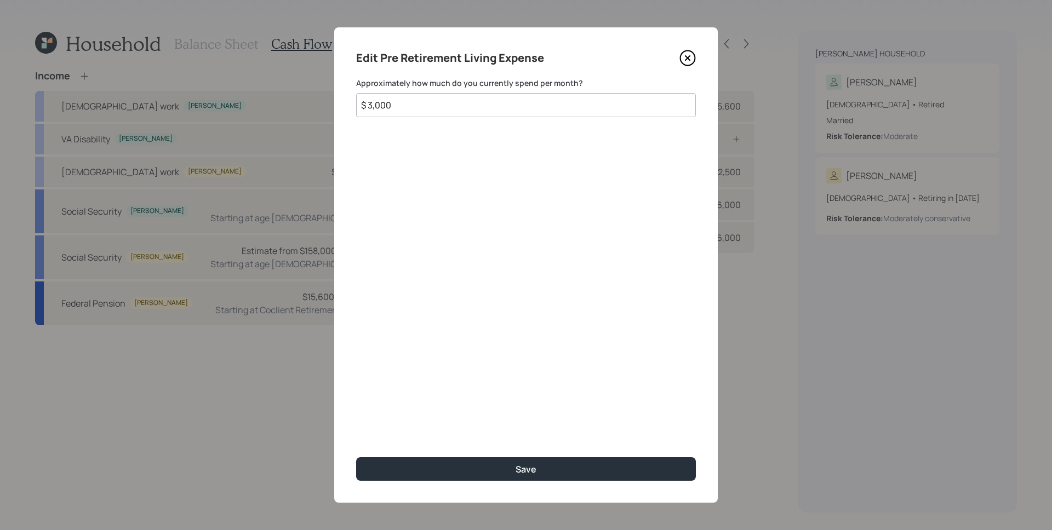
click at [690, 64] on icon at bounding box center [687, 58] width 16 height 16
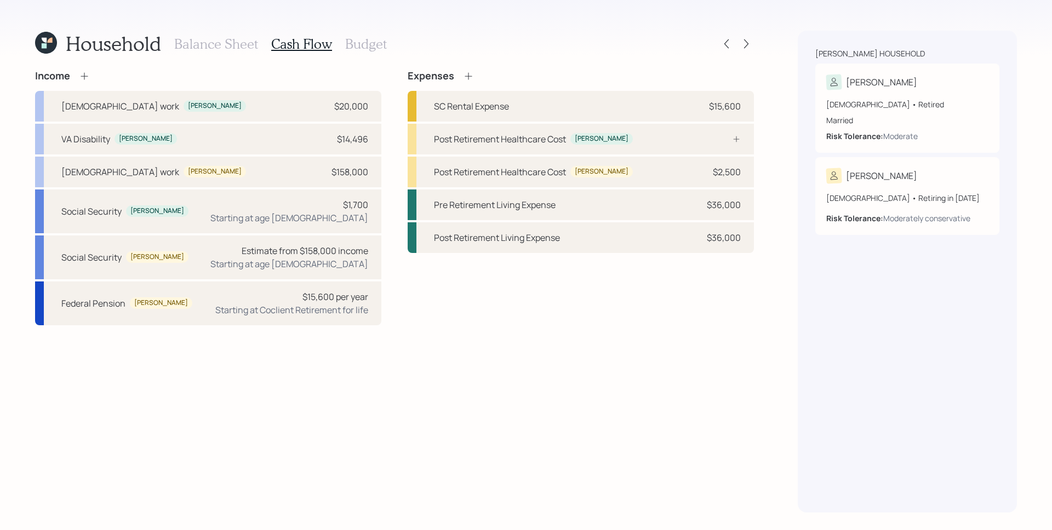
click at [216, 44] on h3 "Balance Sheet" at bounding box center [216, 44] width 84 height 16
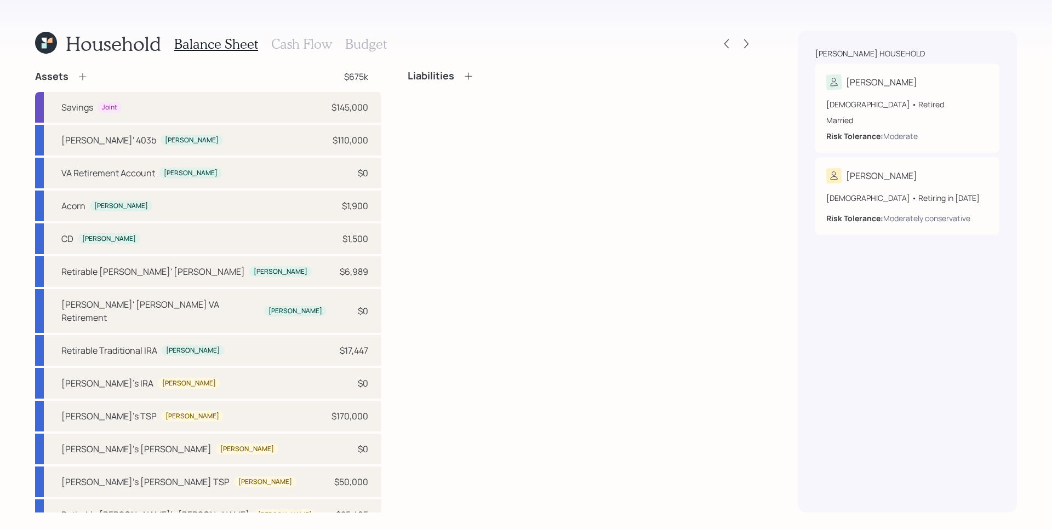
click at [294, 44] on h3 "Cash Flow" at bounding box center [301, 44] width 61 height 16
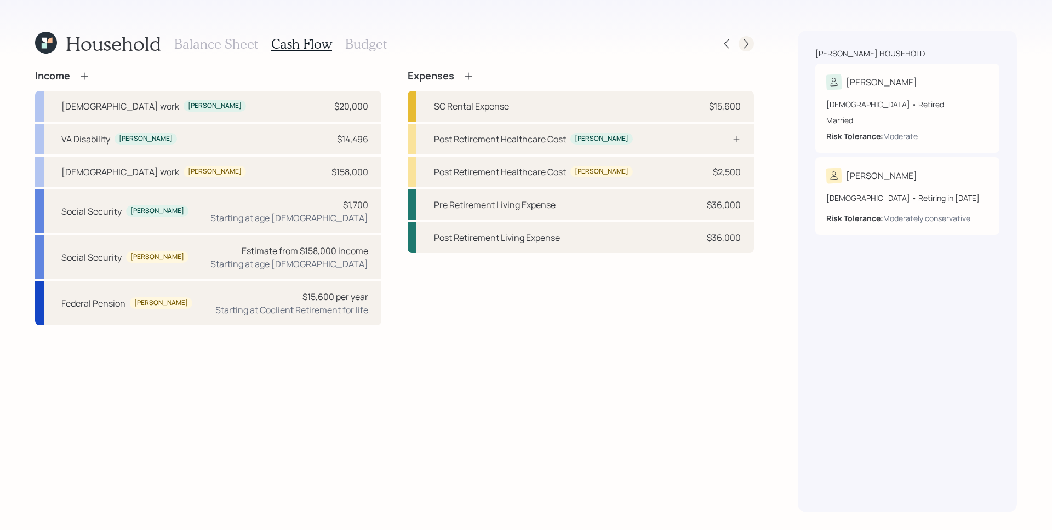
click at [744, 46] on icon at bounding box center [745, 43] width 11 height 11
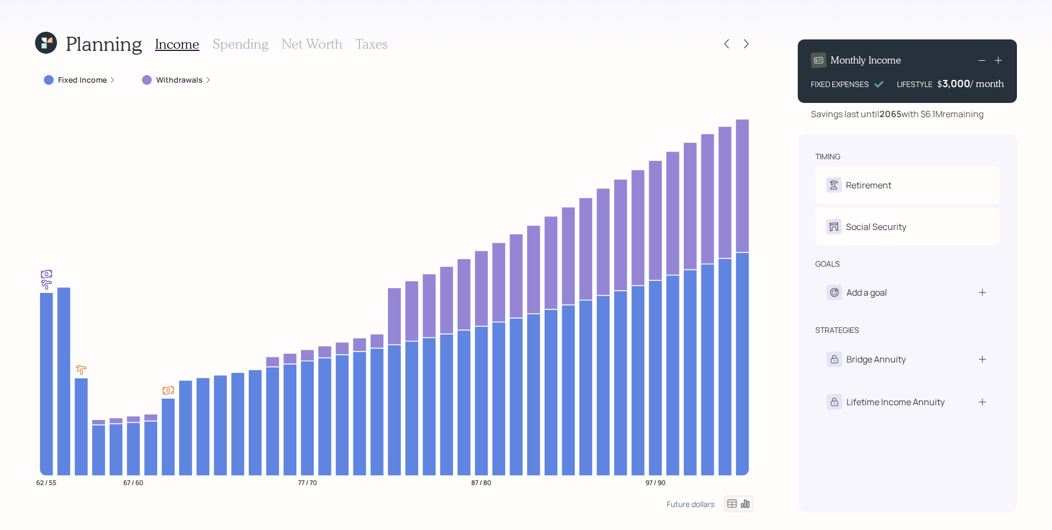
click at [98, 82] on label "Fixed Income" at bounding box center [82, 79] width 49 height 11
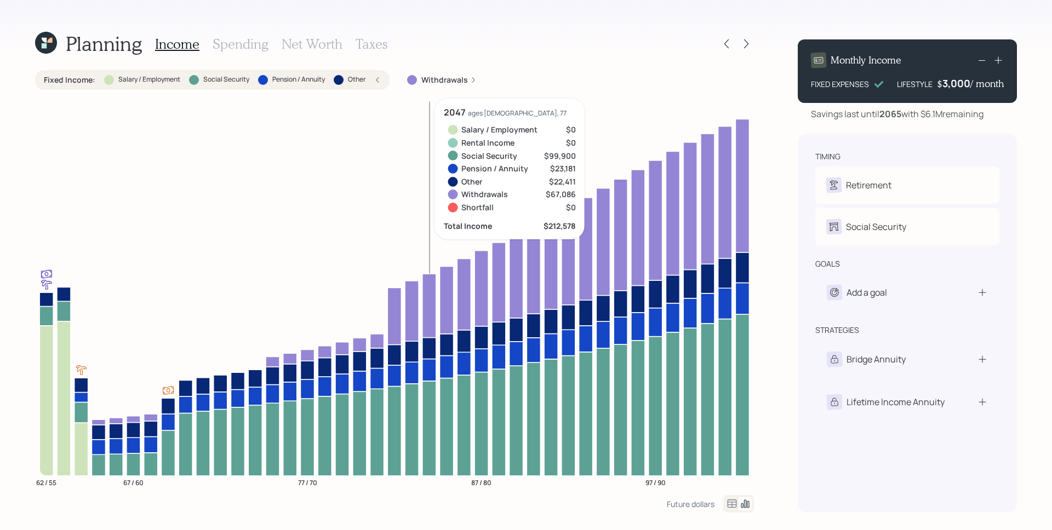
click at [432, 181] on icon "62 / 55 67 / 60 77 / 70 87 / 80 97 / 90" at bounding box center [394, 297] width 719 height 397
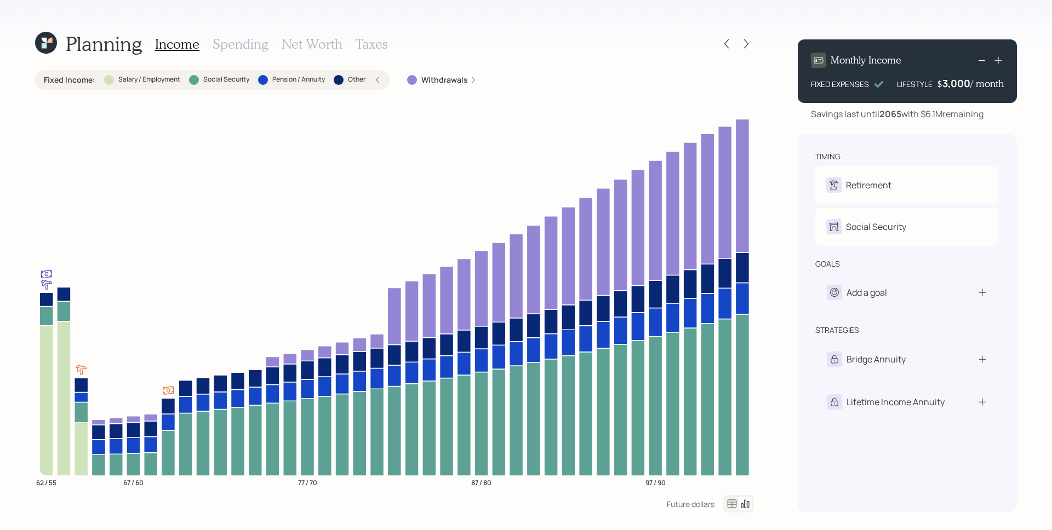
click at [378, 77] on icon at bounding box center [377, 80] width 7 height 7
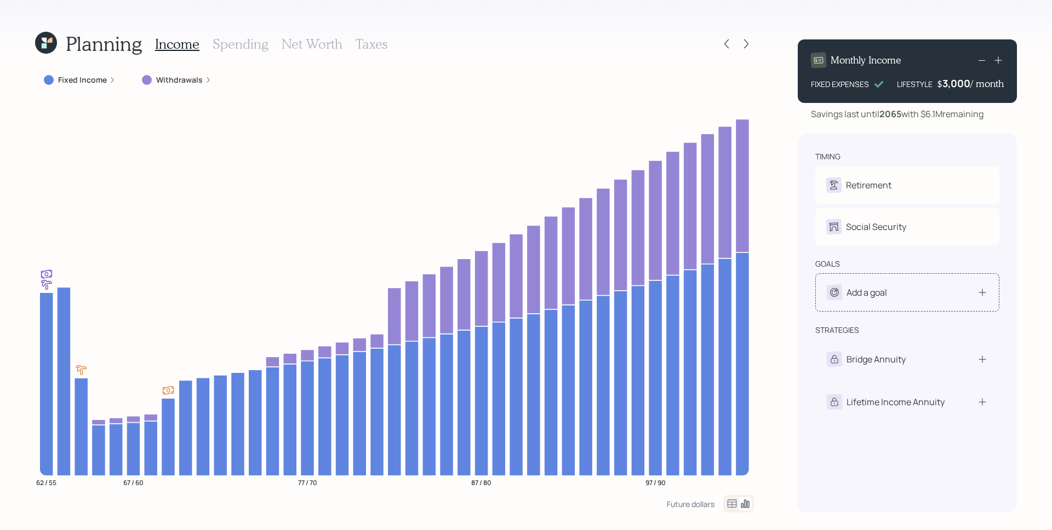
click at [906, 290] on div "Add a goal" at bounding box center [906, 292] width 161 height 15
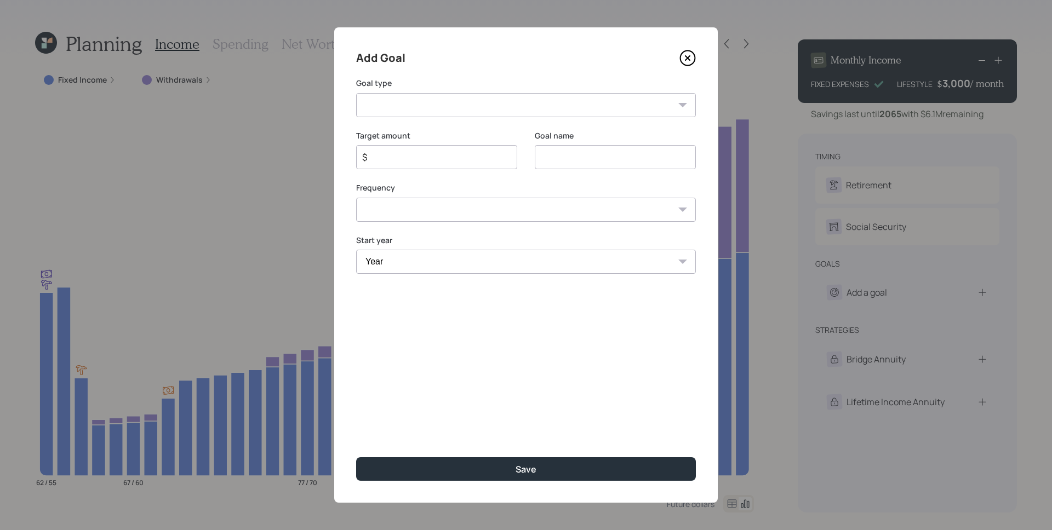
click at [504, 112] on select "Create an emergency fund Donate to charity Purchase a home Make a purchase Supp…" at bounding box center [526, 105] width 340 height 24
select select "legacy"
click at [356, 93] on select "Create an emergency fund Donate to charity Purchase a home Make a purchase Supp…" at bounding box center [526, 105] width 340 height 24
type input "Leave an inheritance"
drag, startPoint x: 455, startPoint y: 85, endPoint x: 452, endPoint y: 91, distance: 6.4
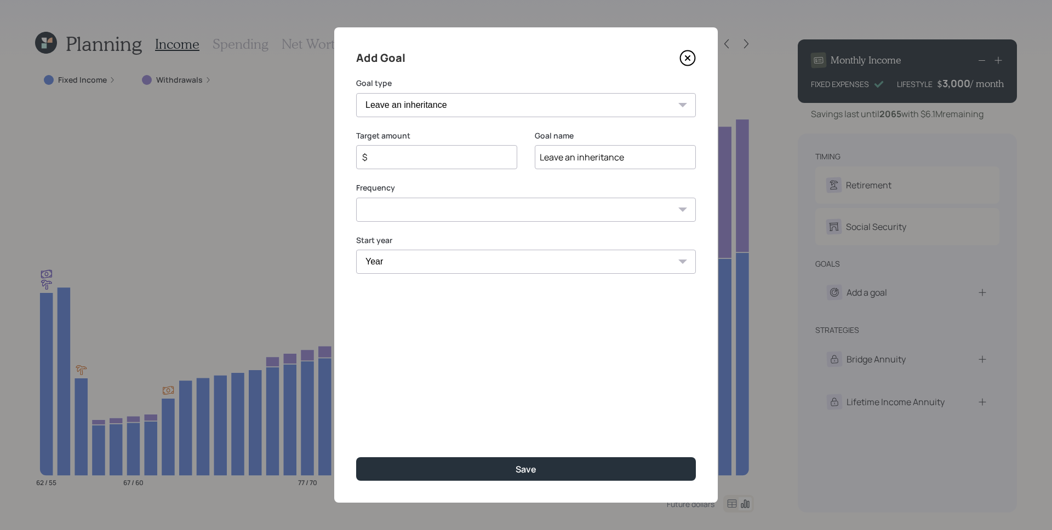
click at [452, 91] on div "Goal type Create an emergency fund Donate to charity Purchase a home Make a pur…" at bounding box center [526, 97] width 340 height 39
click at [453, 96] on select "Create an emergency fund Donate to charity Purchase a home Make a purchase Supp…" at bounding box center [526, 105] width 340 height 24
select select "other"
click at [356, 93] on select "Create an emergency fund Donate to charity Purchase a home Make a purchase Supp…" at bounding box center [526, 105] width 340 height 24
click at [608, 161] on input "Leave an inheritance" at bounding box center [615, 157] width 161 height 24
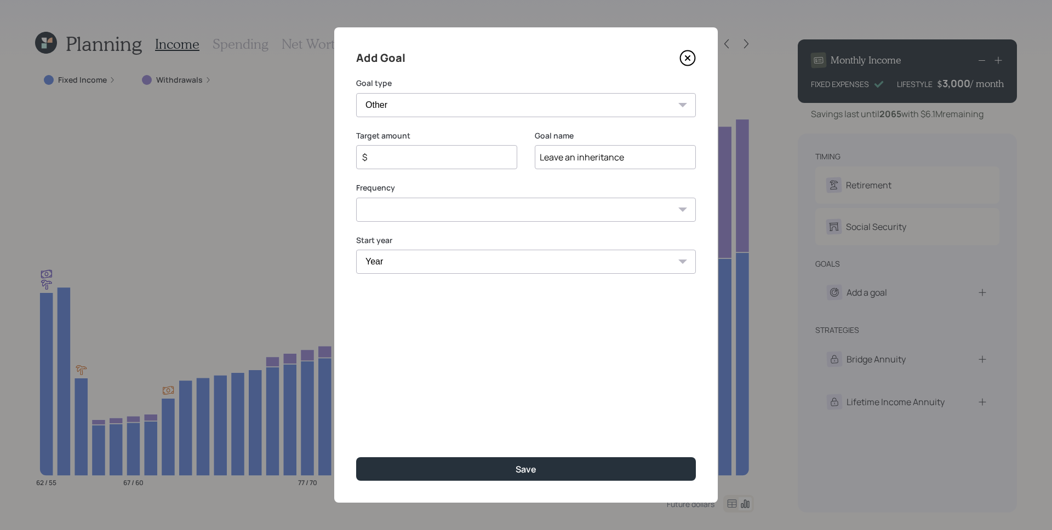
click at [608, 161] on input "Leave an inheritance" at bounding box center [615, 157] width 161 height 24
click at [560, 160] on input "Increse expenses" at bounding box center [615, 157] width 161 height 24
type input "Increase expenses"
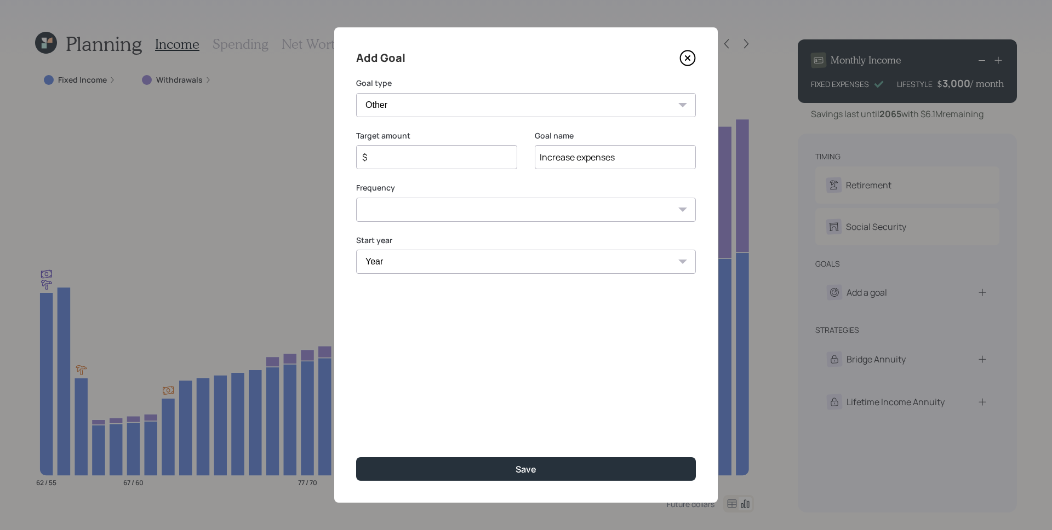
click at [444, 162] on input "$" at bounding box center [432, 157] width 142 height 13
type input "$ 30,000"
click at [440, 209] on select "One time Every 1 year Every 2 years Every 3 years Every 4 years Every 5 years E…" at bounding box center [526, 210] width 340 height 24
click at [356, 198] on select "One time Every 1 year Every 2 years Every 3 years Every 4 years Every 5 years E…" at bounding box center [526, 210] width 340 height 24
click at [429, 206] on select "One time Every 1 year Every 2 years Every 3 years Every 4 years Every 5 years E…" at bounding box center [526, 210] width 340 height 24
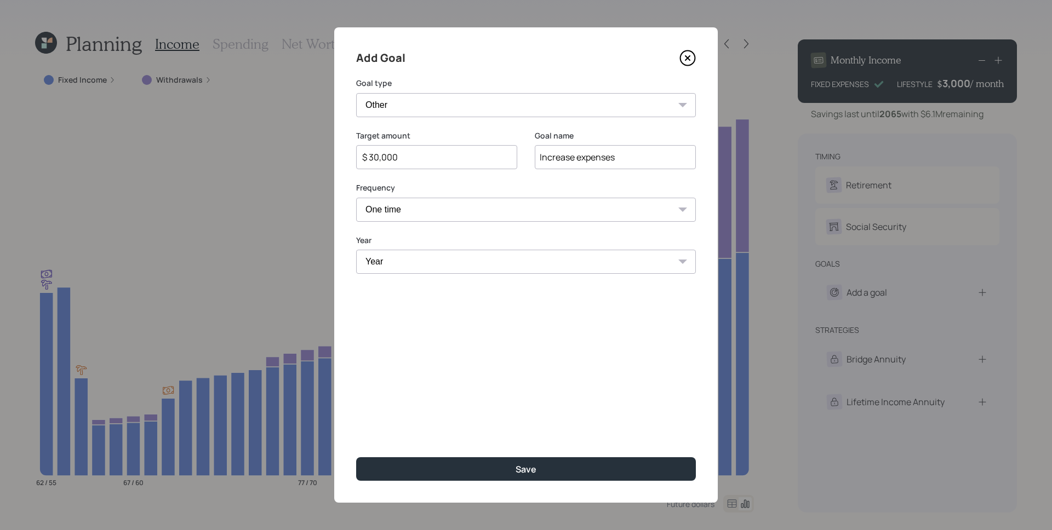
select select "1"
click at [356, 198] on select "One time Every 1 year Every 2 years Every 3 years Every 4 years Every 5 years E…" at bounding box center [526, 210] width 340 height 24
click at [414, 266] on select "Year 2025 2026 2027 2028 2029 2030 2031 2032 2033 2034 2035 2036 2037 2038 2039…" at bounding box center [436, 262] width 161 height 24
select select "2028"
click at [356, 250] on select "Year 2025 2026 2027 2028 2029 2030 2031 2032 2033 2034 2035 2036 2037 2038 2039…" at bounding box center [436, 262] width 161 height 24
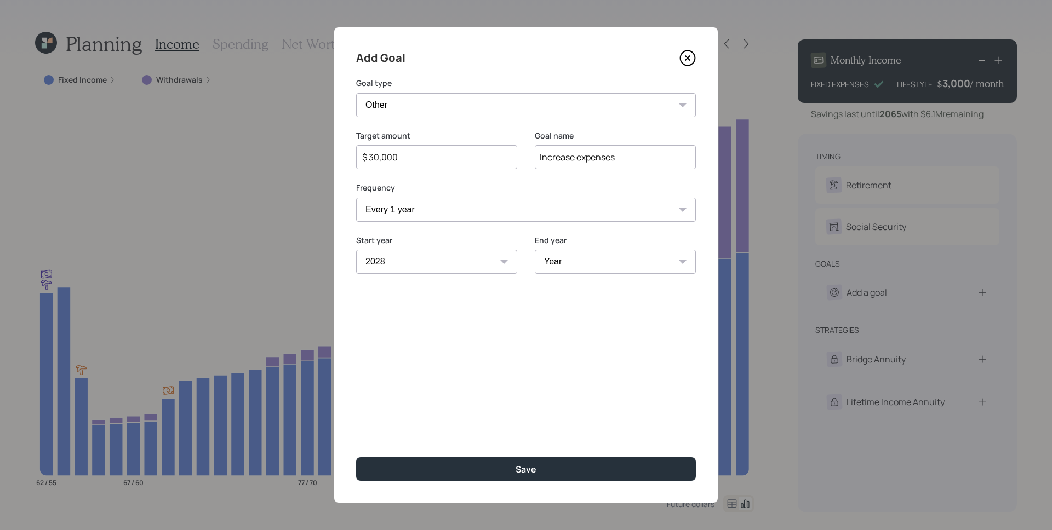
click at [594, 259] on select "Year 2028 2029 2030 2031 2032 2033 2034 2035 2036 2037 2038 2039 2040 2041 2042…" at bounding box center [615, 262] width 161 height 24
select select "2031"
click at [535, 250] on select "Year 2028 2029 2030 2031 2032 2033 2034 2035 2036 2037 2038 2039 2040 2041 2042…" at bounding box center [615, 262] width 161 height 24
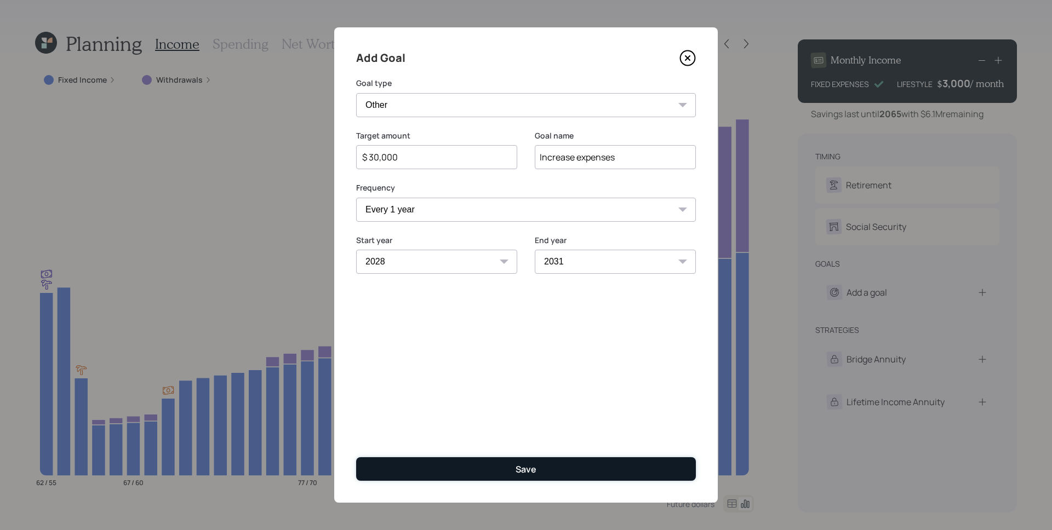
click at [508, 465] on button "Save" at bounding box center [526, 469] width 340 height 24
type input "$"
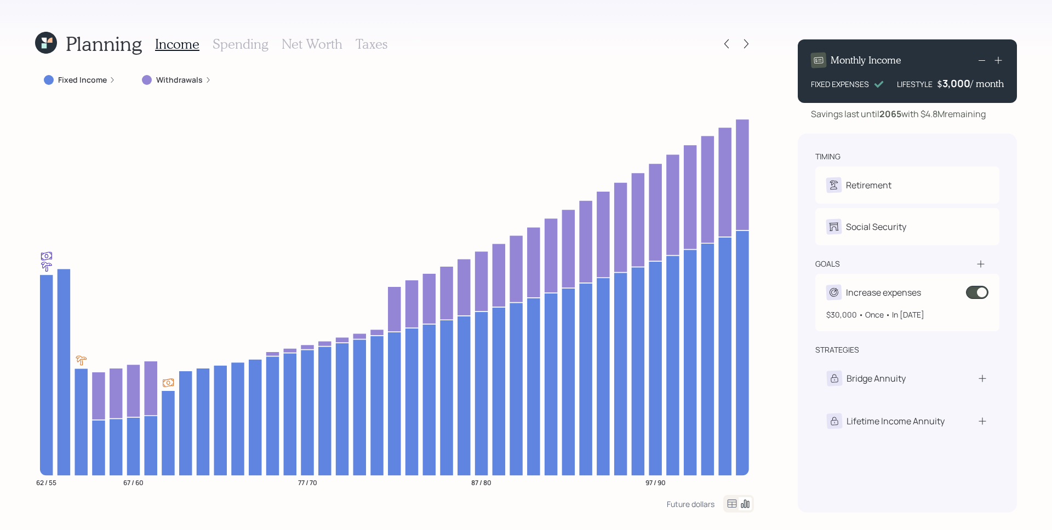
click at [952, 290] on div "Increase expenses" at bounding box center [907, 292] width 162 height 15
select select "1"
select select "2028"
select select "2031"
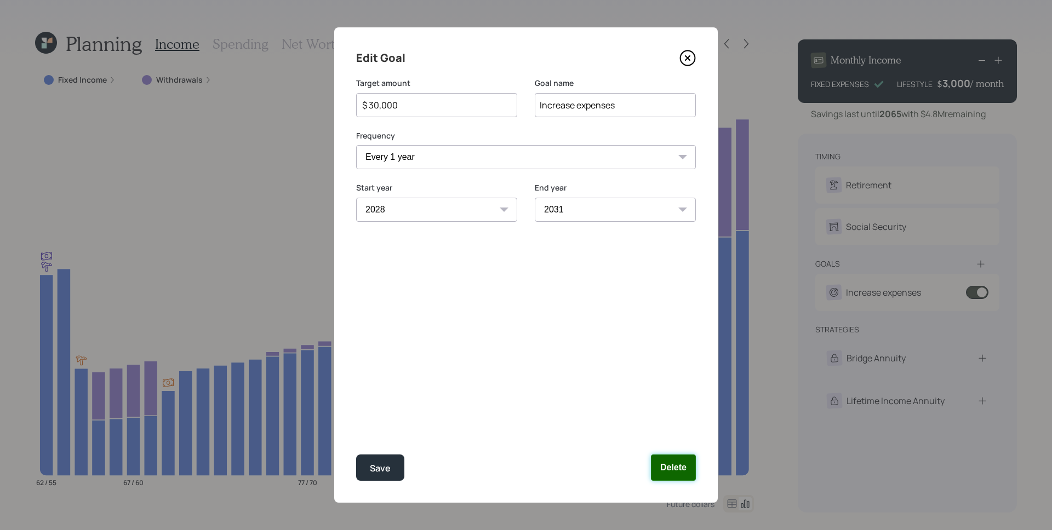
click at [676, 464] on button "Delete" at bounding box center [673, 468] width 45 height 26
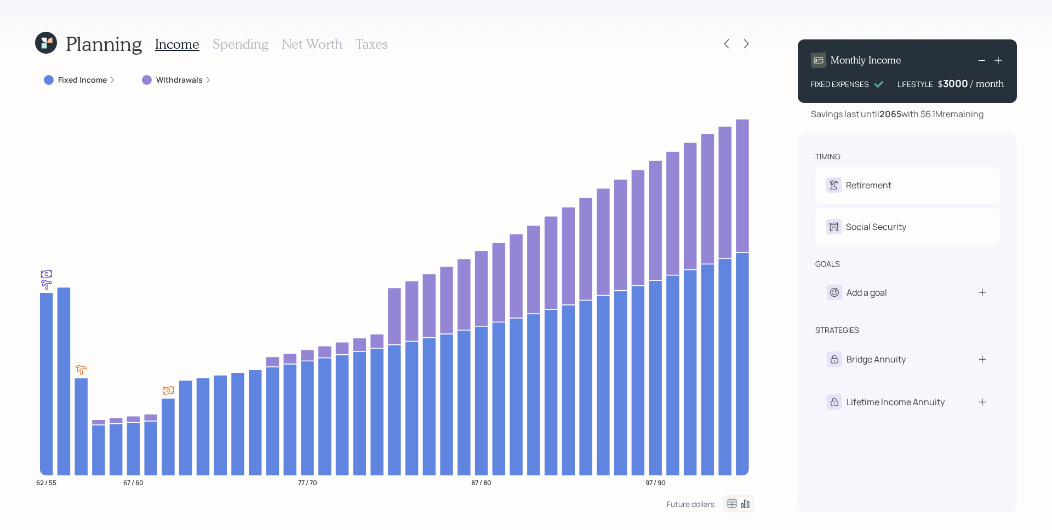
click at [952, 87] on div "3000" at bounding box center [956, 83] width 27 height 13
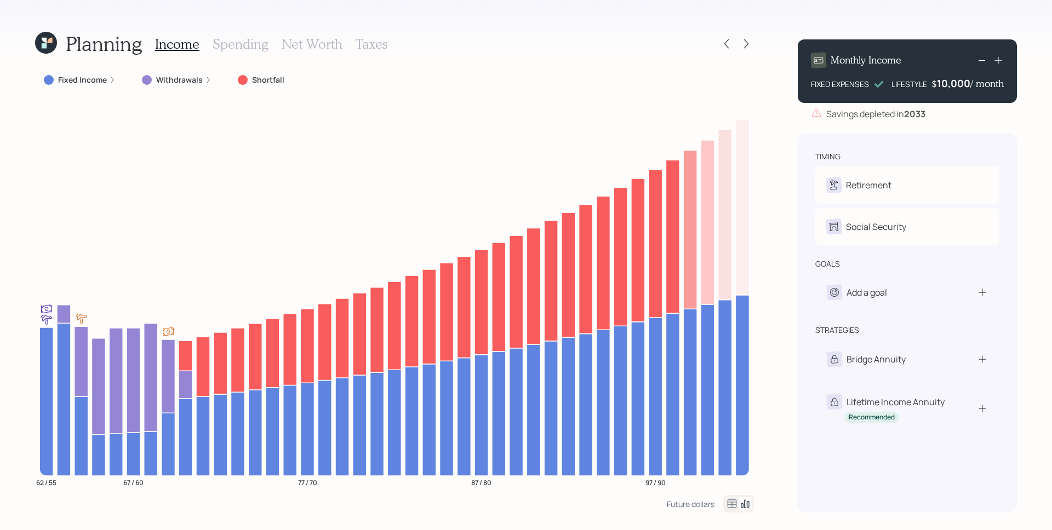
click at [956, 82] on div "10,000" at bounding box center [953, 83] width 33 height 13
click at [956, 82] on div "10000" at bounding box center [954, 83] width 31 height 13
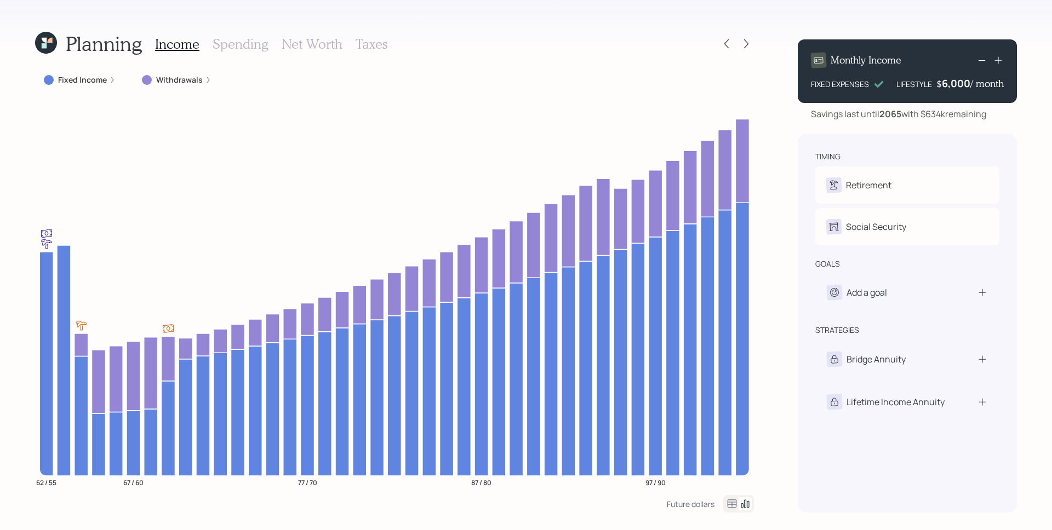
click at [956, 87] on div "6,000" at bounding box center [955, 83] width 28 height 13
click at [956, 87] on div "6000" at bounding box center [956, 83] width 27 height 13
click at [931, 132] on div "Monthly Income FIXED EXPENSES LIFESTYLE $ 3000 / month Savings last until 2065 …" at bounding box center [906, 272] width 219 height 482
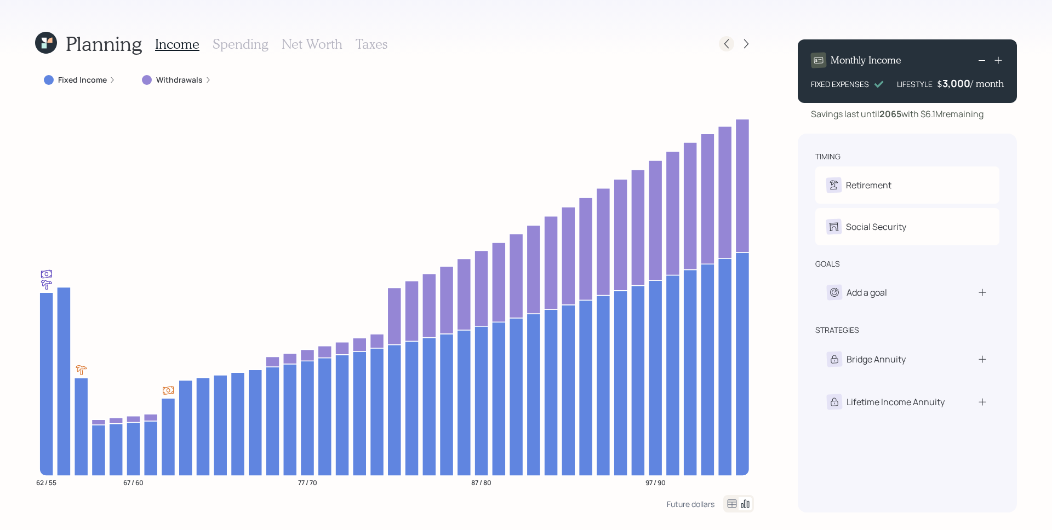
click at [722, 46] on icon at bounding box center [726, 43] width 11 height 11
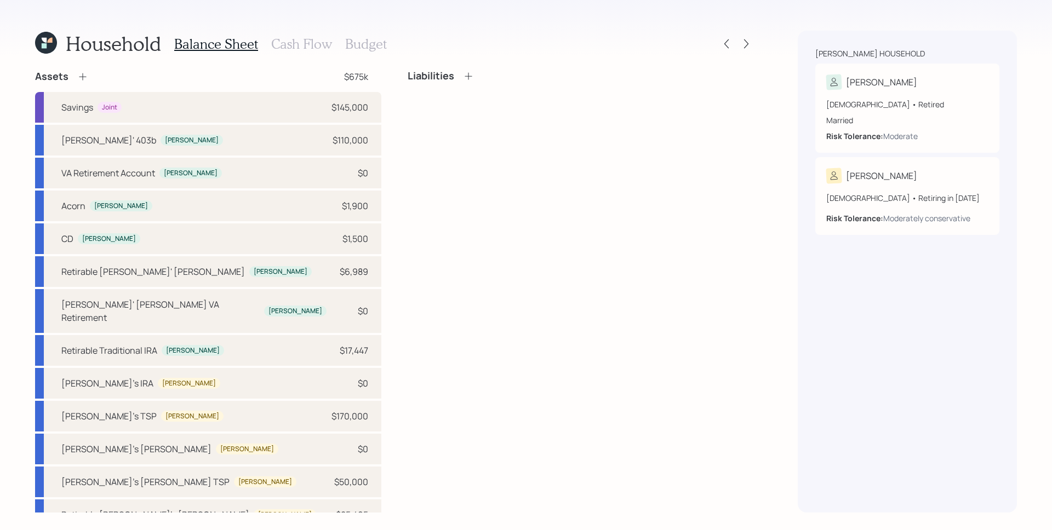
click at [49, 48] on icon at bounding box center [46, 43] width 22 height 22
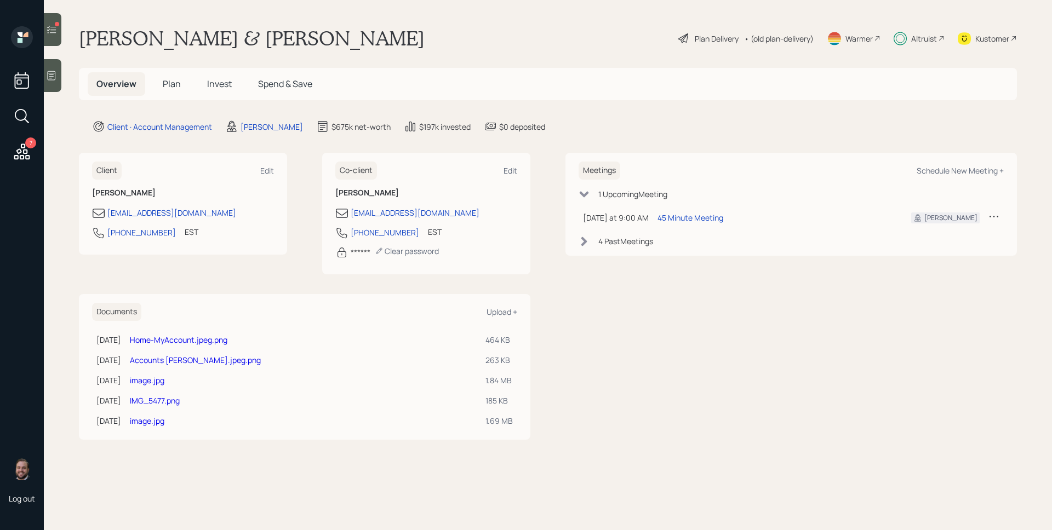
click at [919, 35] on div "Altruist" at bounding box center [924, 39] width 26 height 12
click at [935, 33] on div "Altruist" at bounding box center [924, 39] width 26 height 12
click at [567, 147] on main "Russ & Shawn Skinner Plan Delivery • (old plan-delivery) Warmer Altruist Kustom…" at bounding box center [548, 265] width 1008 height 530
click at [559, 118] on main "Russ & Shawn Skinner Plan Delivery • (old plan-delivery) Warmer Altruist Kustom…" at bounding box center [548, 265] width 1008 height 530
click at [17, 148] on icon at bounding box center [22, 152] width 20 height 20
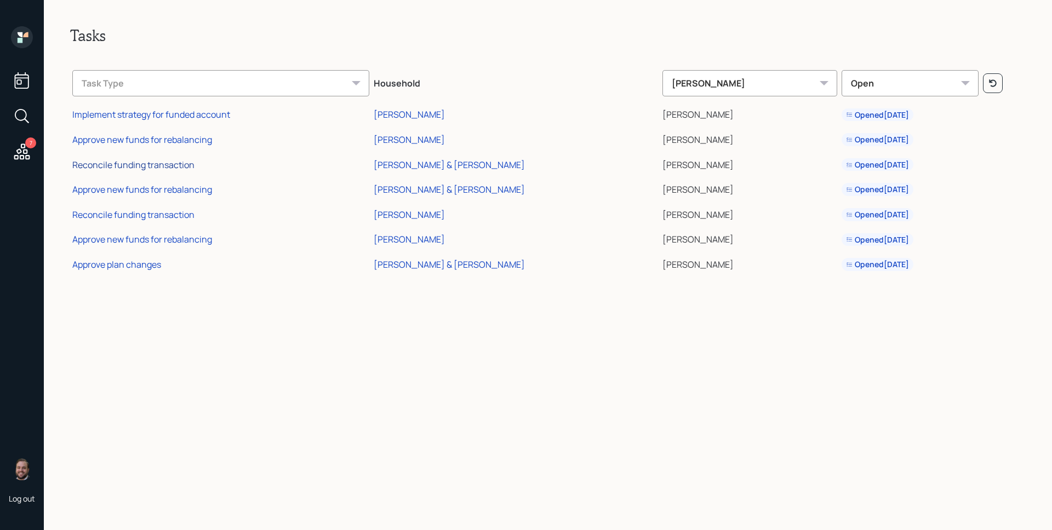
click at [170, 163] on div "Reconcile funding transaction" at bounding box center [133, 165] width 122 height 12
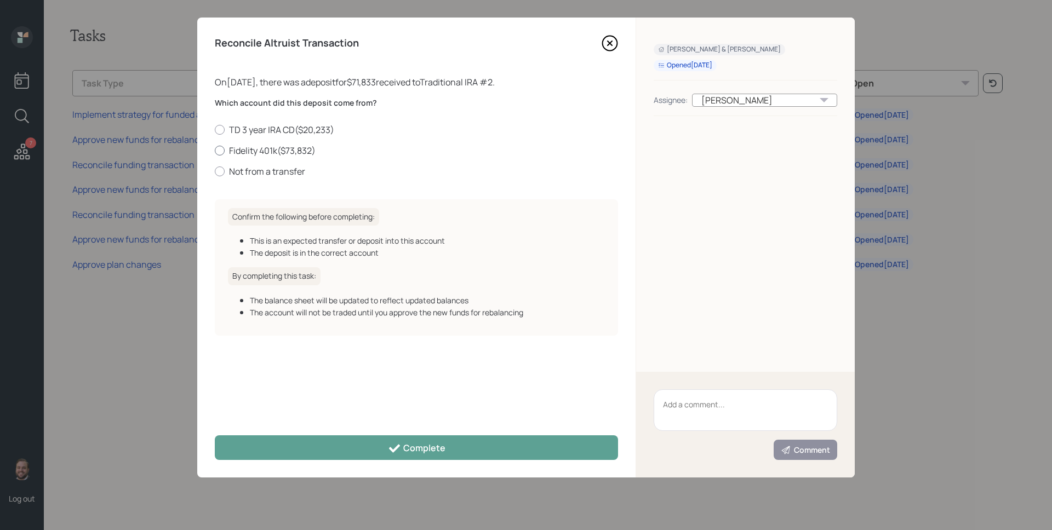
click at [266, 151] on label "Fidelity 401k ( $73,832 )" at bounding box center [416, 151] width 403 height 12
click at [215, 151] on input "Fidelity 401k ( $73,832 )" at bounding box center [214, 150] width 1 height 1
radio input "true"
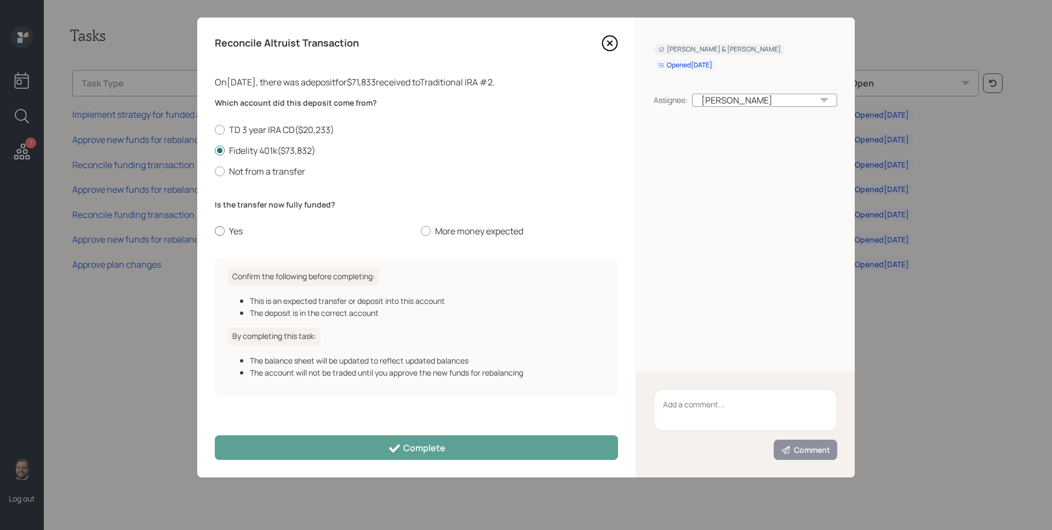
click at [242, 233] on label "Yes" at bounding box center [313, 231] width 197 height 12
click at [215, 232] on input "Yes" at bounding box center [214, 231] width 1 height 1
radio input "true"
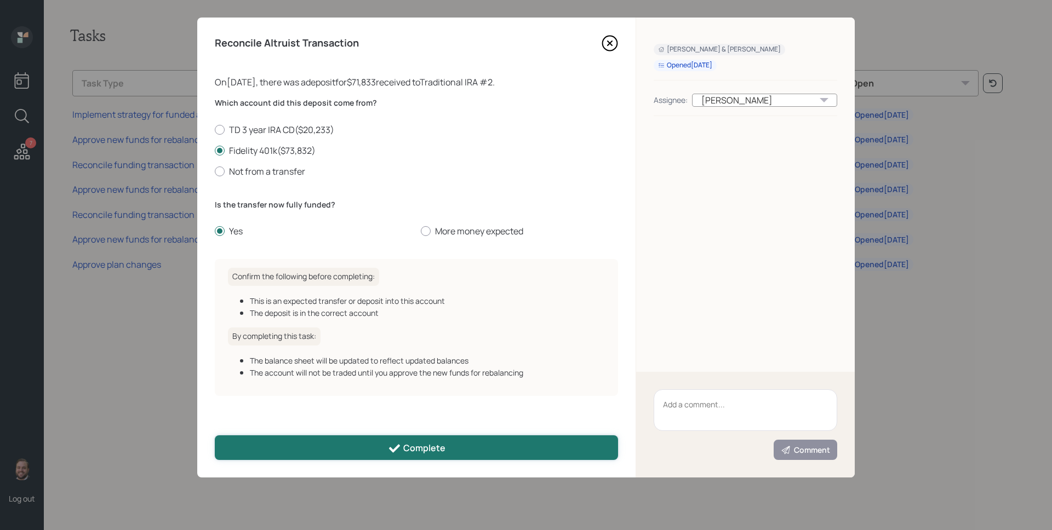
click at [403, 448] on div "Complete" at bounding box center [417, 448] width 58 height 13
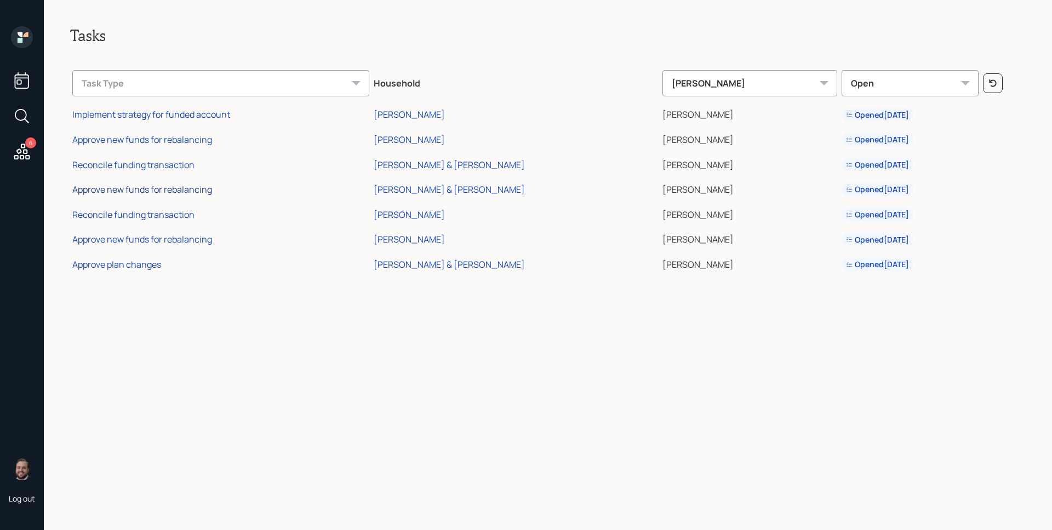
click at [175, 188] on div "Approve new funds for rebalancing" at bounding box center [142, 189] width 140 height 12
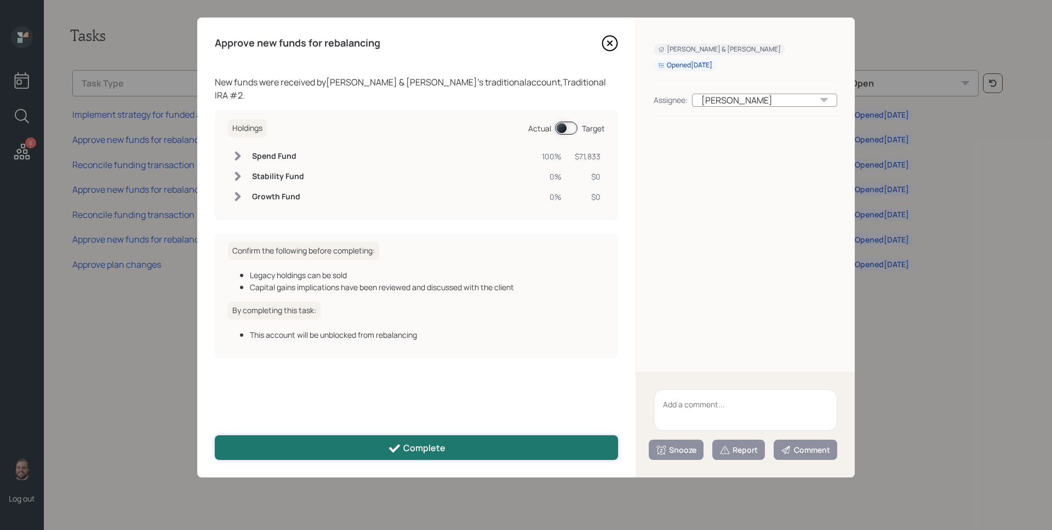
click at [415, 446] on div "Complete" at bounding box center [417, 448] width 58 height 13
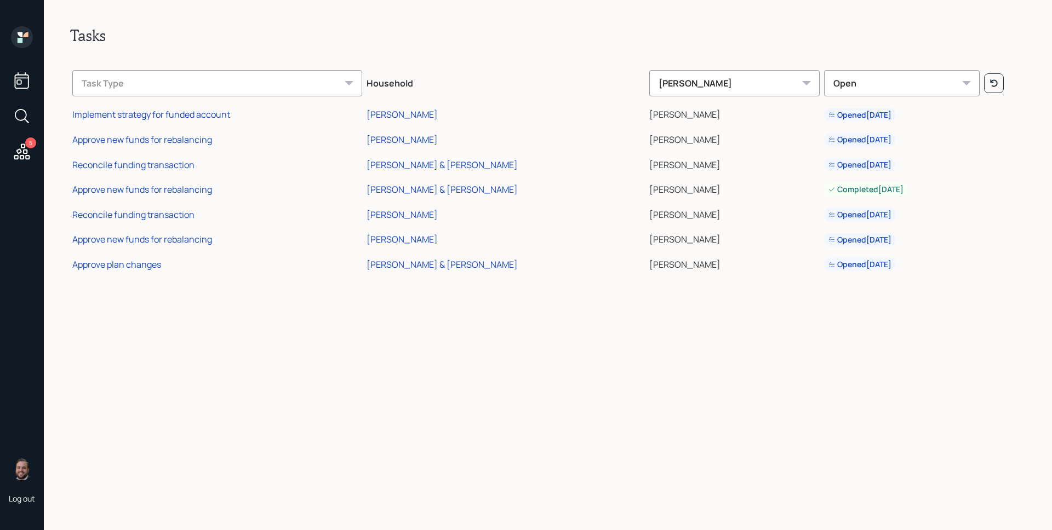
click at [198, 210] on td "Reconcile funding transaction" at bounding box center [217, 212] width 294 height 25
click at [181, 216] on div "Reconcile funding transaction" at bounding box center [133, 215] width 122 height 12
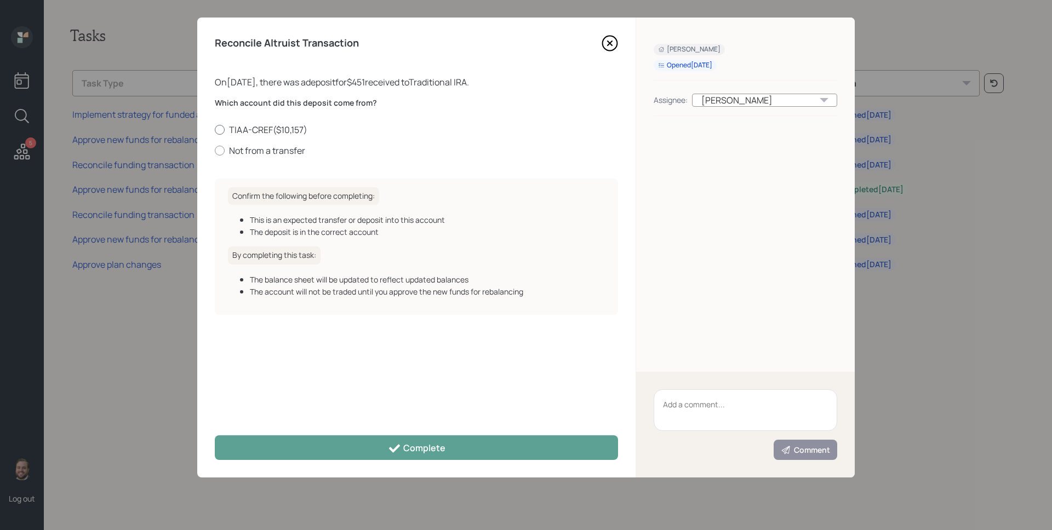
click at [266, 135] on label "TIAA-CREF ( $10,157 )" at bounding box center [416, 130] width 403 height 12
click at [215, 130] on input "TIAA-CREF ( $10,157 )" at bounding box center [214, 129] width 1 height 1
radio input "true"
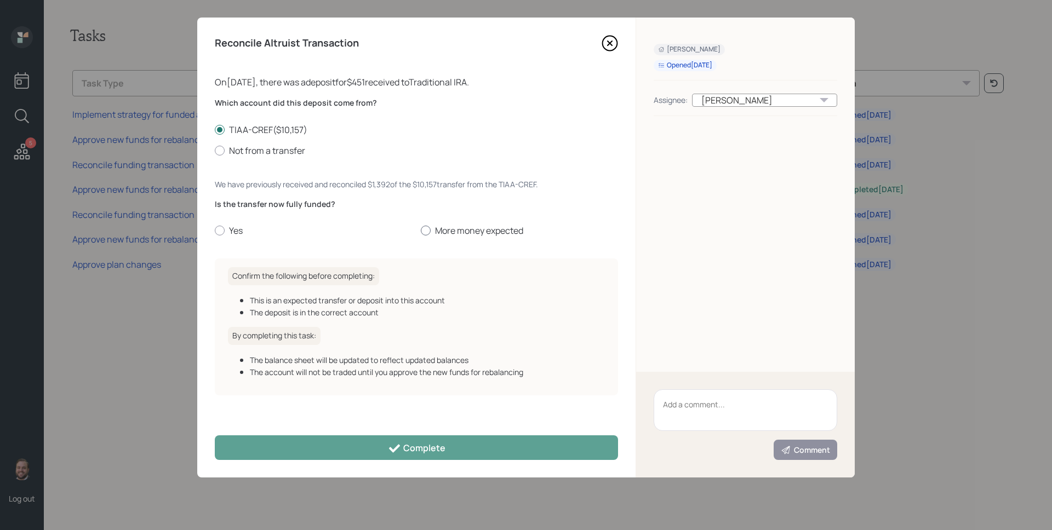
click at [449, 231] on label "More money expected" at bounding box center [519, 231] width 197 height 12
click at [421, 231] on input "More money expected" at bounding box center [420, 231] width 1 height 1
radio input "true"
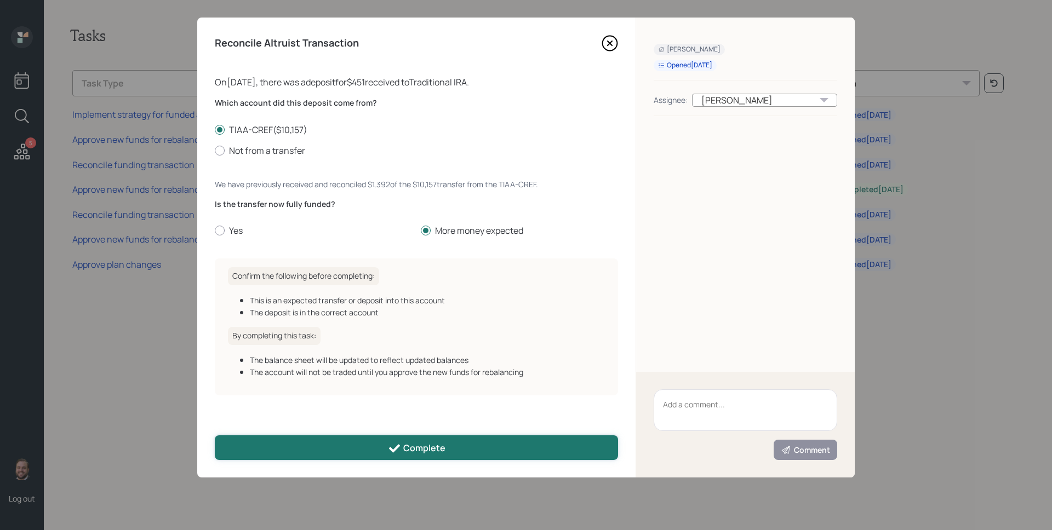
click at [415, 455] on button "Complete" at bounding box center [416, 447] width 403 height 25
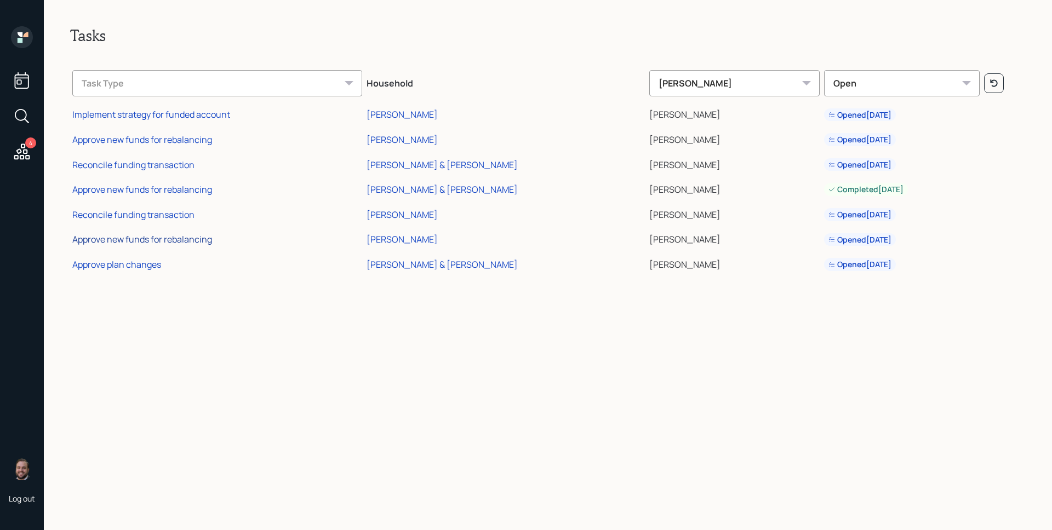
click at [163, 240] on div "Approve new funds for rebalancing" at bounding box center [142, 239] width 140 height 12
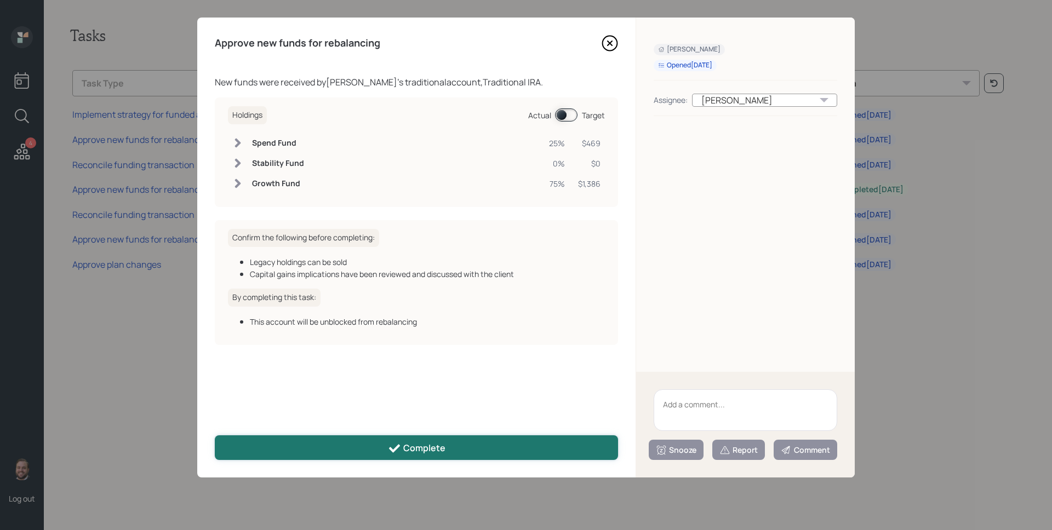
click at [397, 442] on icon at bounding box center [394, 448] width 13 height 13
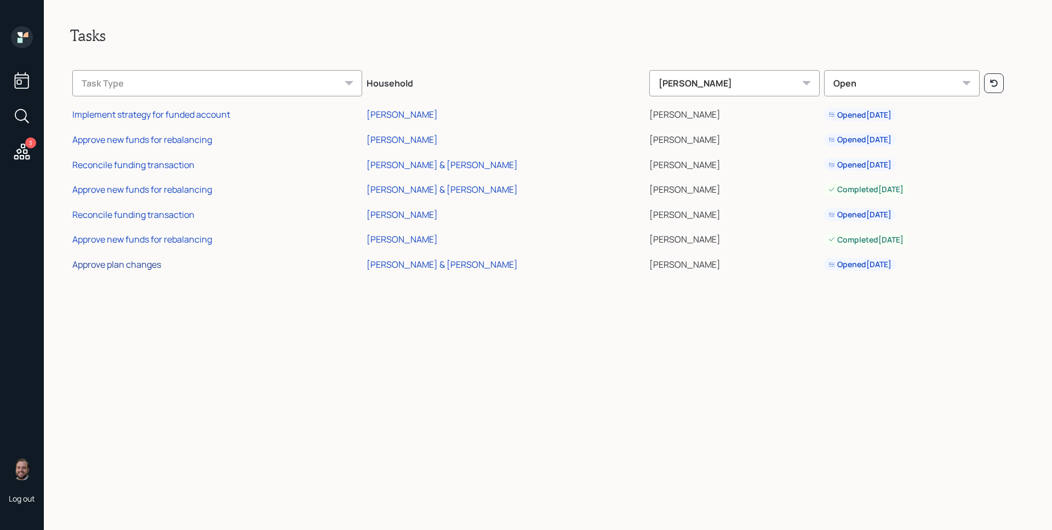
click at [145, 265] on div "Approve plan changes" at bounding box center [116, 265] width 89 height 12
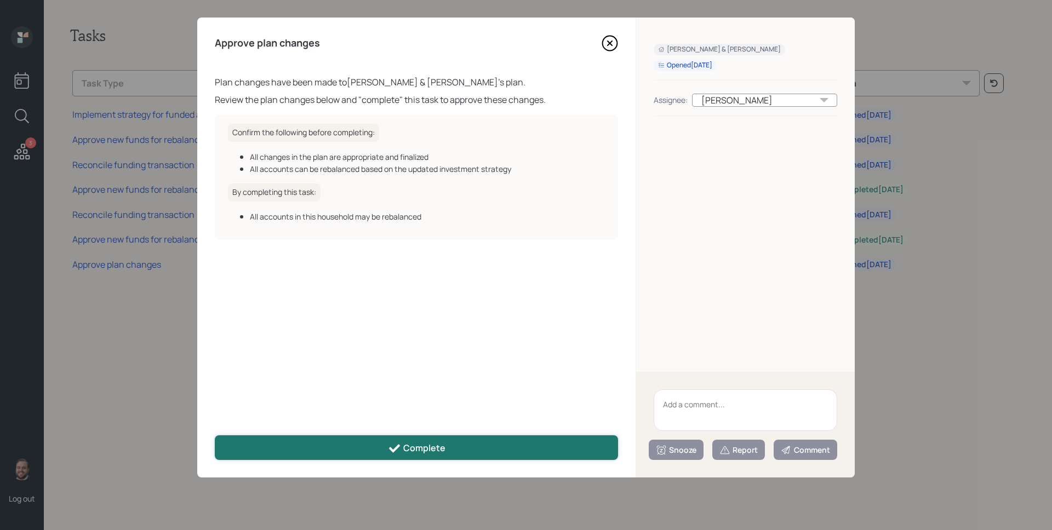
click at [421, 459] on button "Complete" at bounding box center [416, 447] width 403 height 25
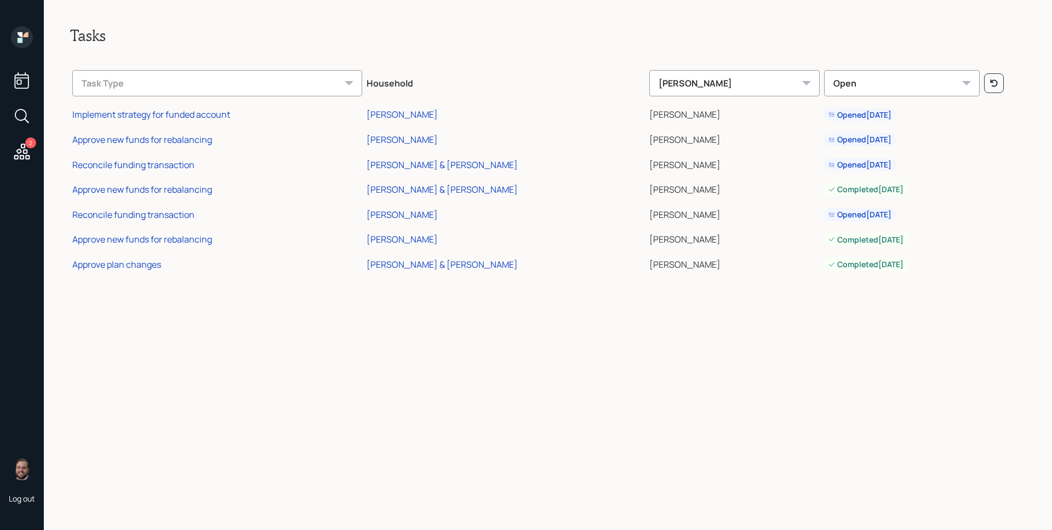
click at [18, 27] on icon at bounding box center [22, 37] width 22 height 22
